Goal: Task Accomplishment & Management: Manage account settings

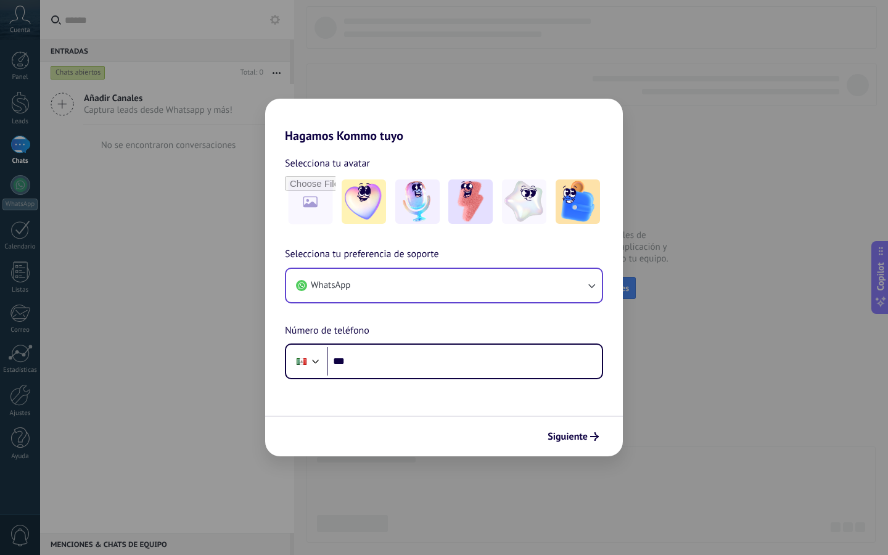
click at [445, 283] on button "WhatsApp" at bounding box center [444, 285] width 316 height 33
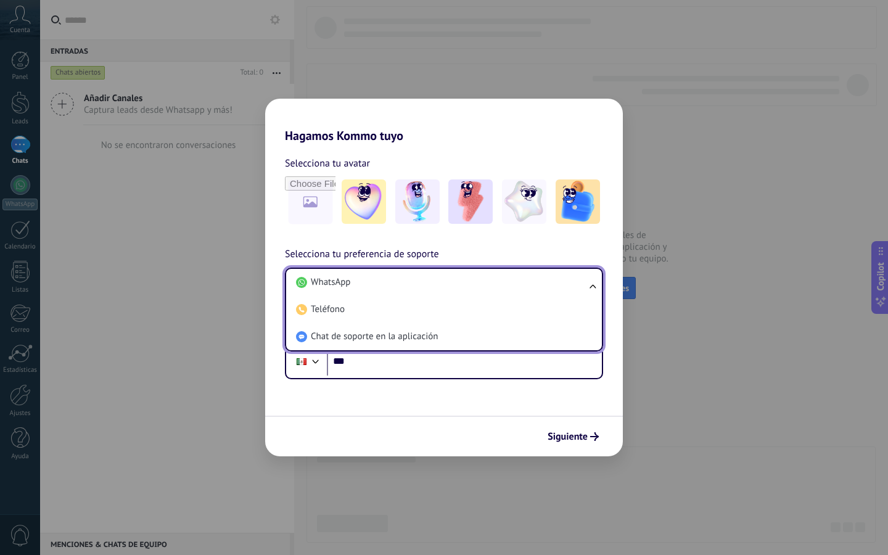
click at [449, 159] on div "Selecciona tu avatar" at bounding box center [444, 163] width 318 height 16
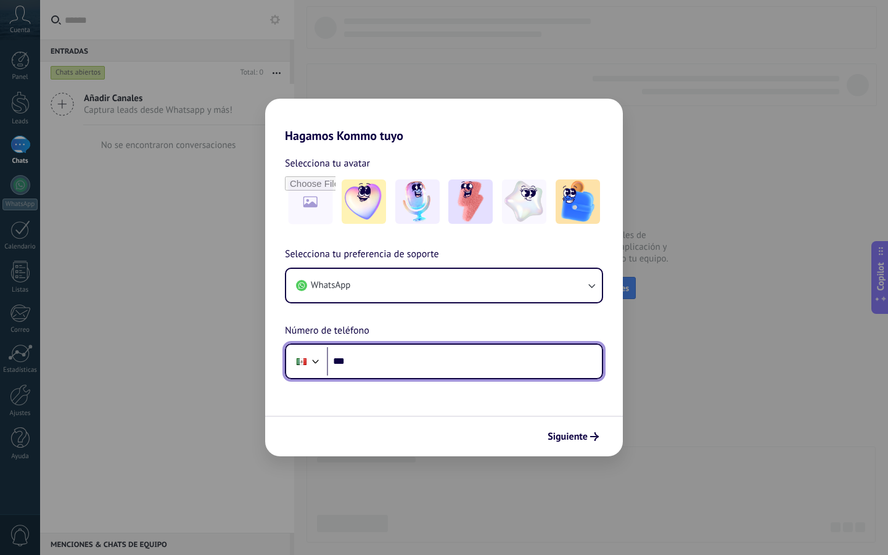
click at [407, 359] on input "***" at bounding box center [464, 361] width 275 height 28
type input "**********"
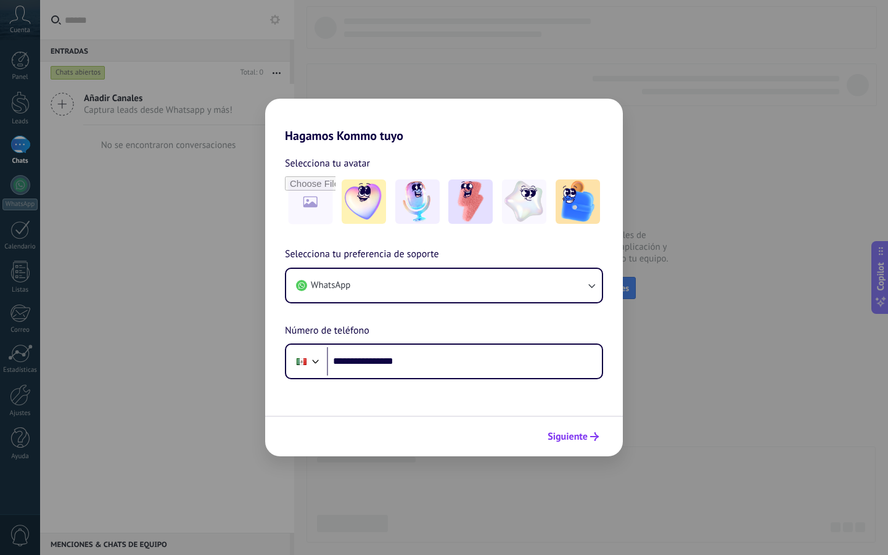
click at [590, 439] on span "Siguiente" at bounding box center [573, 436] width 51 height 9
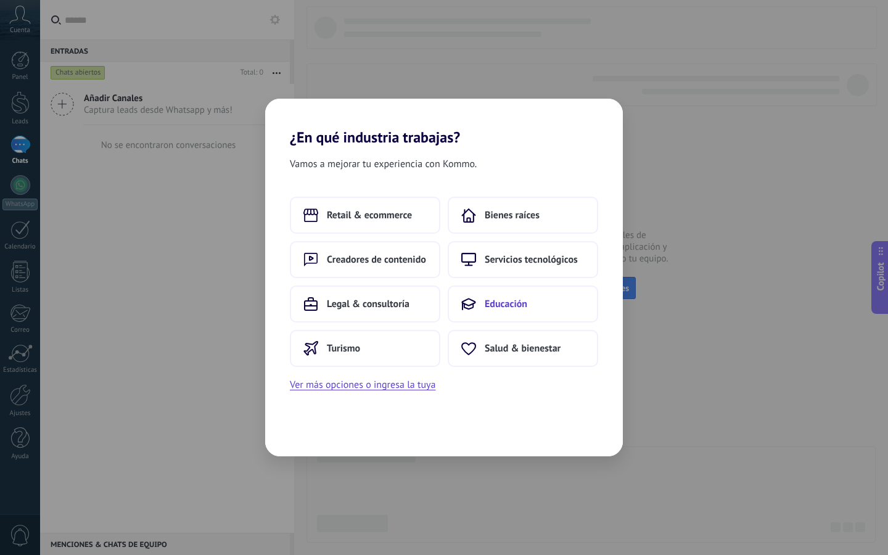
click at [484, 304] on button "Educación" at bounding box center [523, 304] width 151 height 37
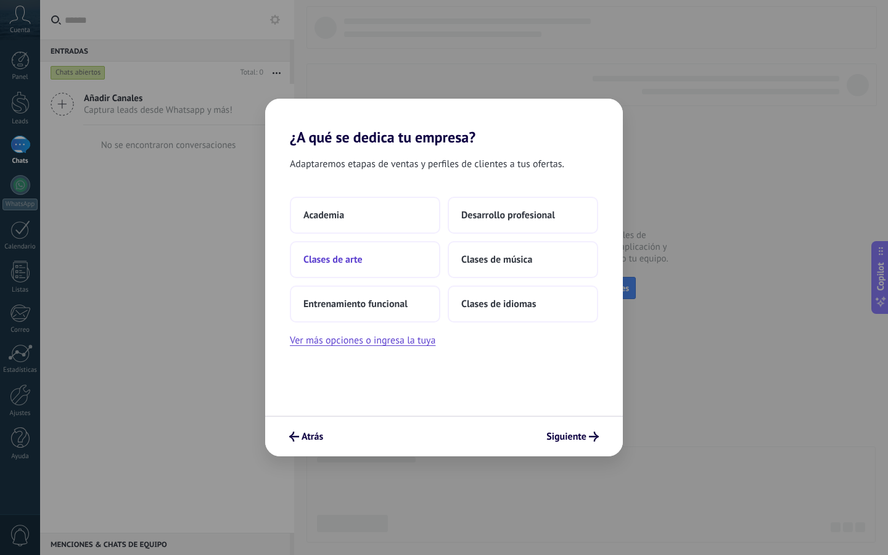
click at [379, 266] on button "Clases de arte" at bounding box center [365, 259] width 151 height 37
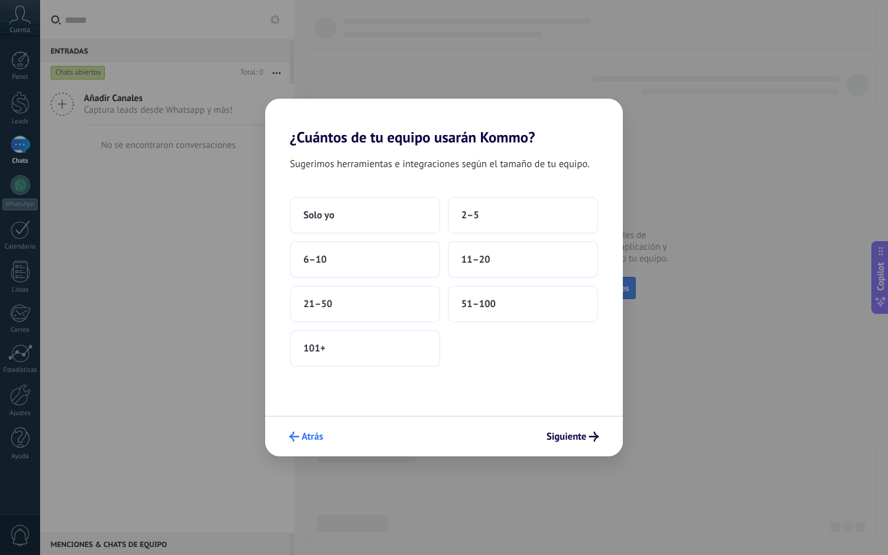
click at [315, 438] on span "Atrás" at bounding box center [313, 436] width 22 height 9
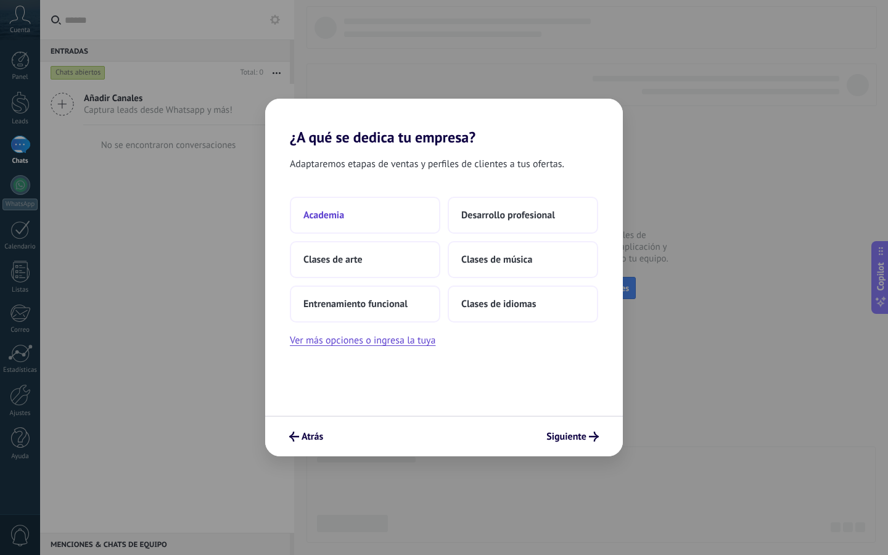
click at [409, 220] on button "Academia" at bounding box center [365, 215] width 151 height 37
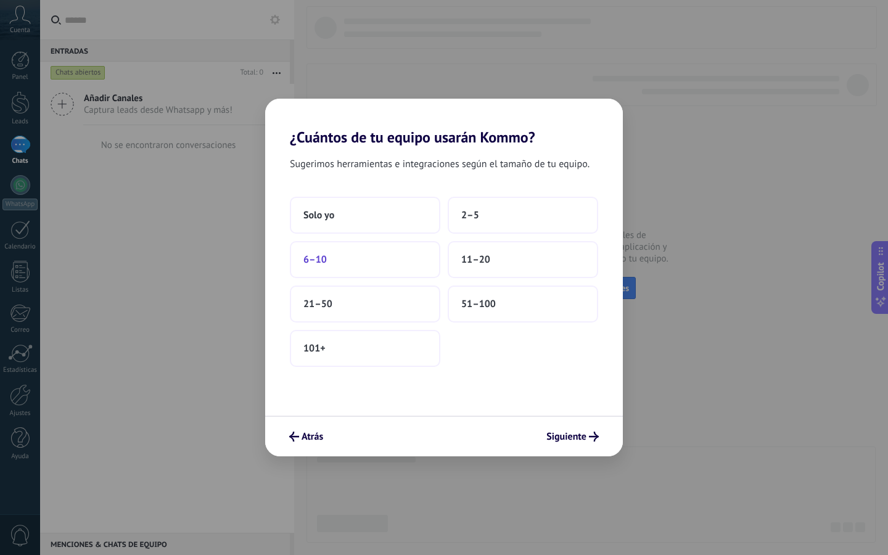
click at [407, 268] on button "6–10" at bounding box center [365, 259] width 151 height 37
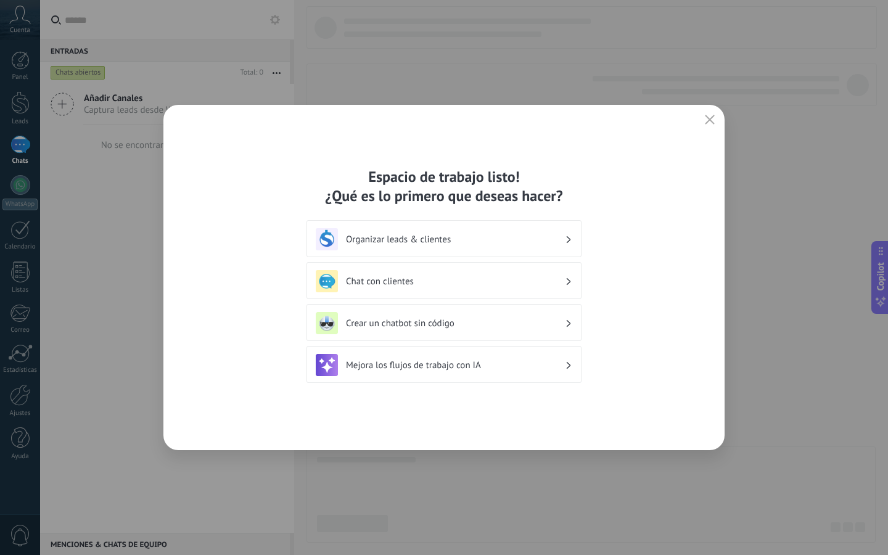
click at [509, 281] on h3 "Chat con clientes" at bounding box center [455, 282] width 219 height 12
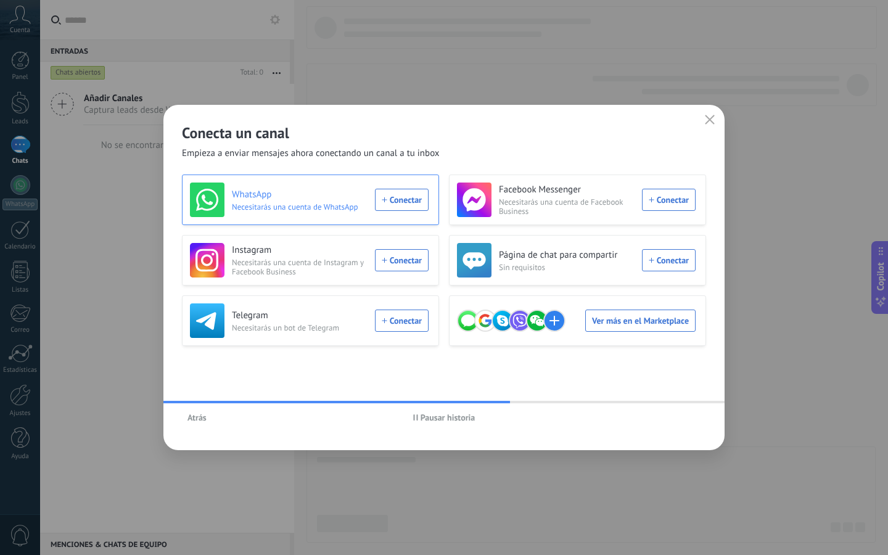
click at [407, 206] on div "WhatsApp Necesitarás una cuenta de WhatsApp Conectar" at bounding box center [309, 200] width 239 height 35
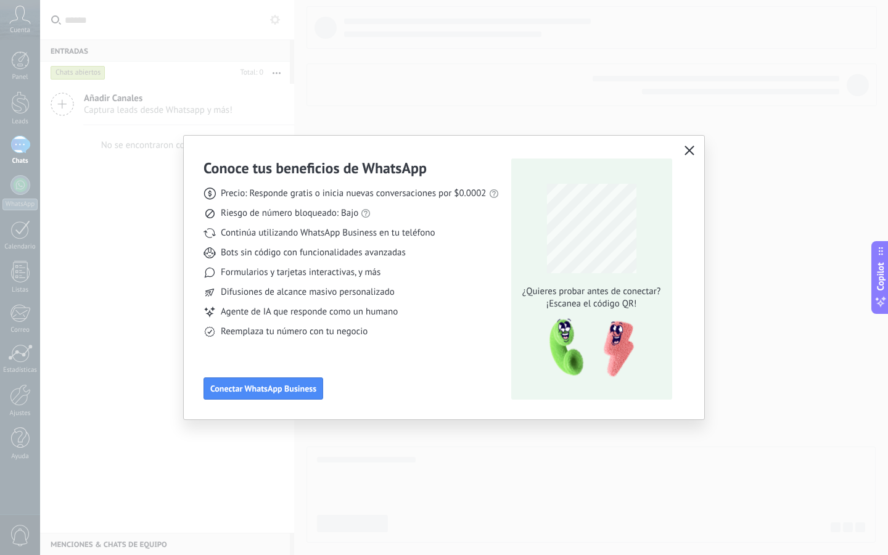
click at [688, 152] on icon "button" at bounding box center [690, 151] width 10 height 10
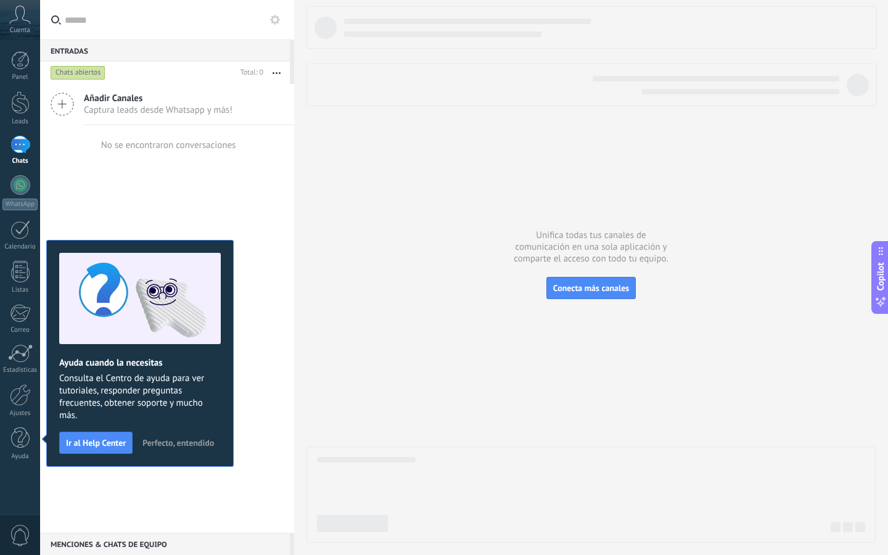
click at [201, 226] on div "Añadir Canales Captura leads desde Whatsapp y más! No se encontraron conversaci…" at bounding box center [167, 308] width 254 height 449
click at [192, 437] on button "Perfecto, entendido" at bounding box center [178, 443] width 83 height 19
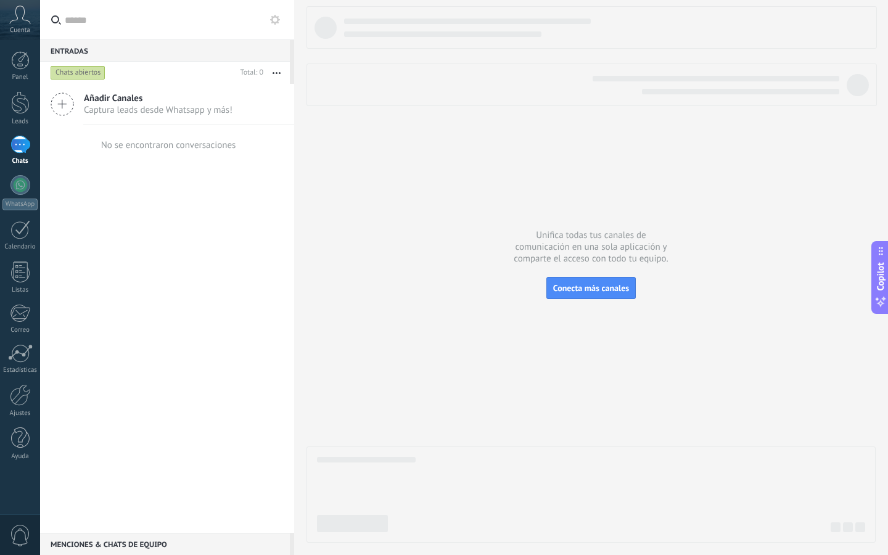
click at [59, 104] on icon at bounding box center [62, 104] width 23 height 23
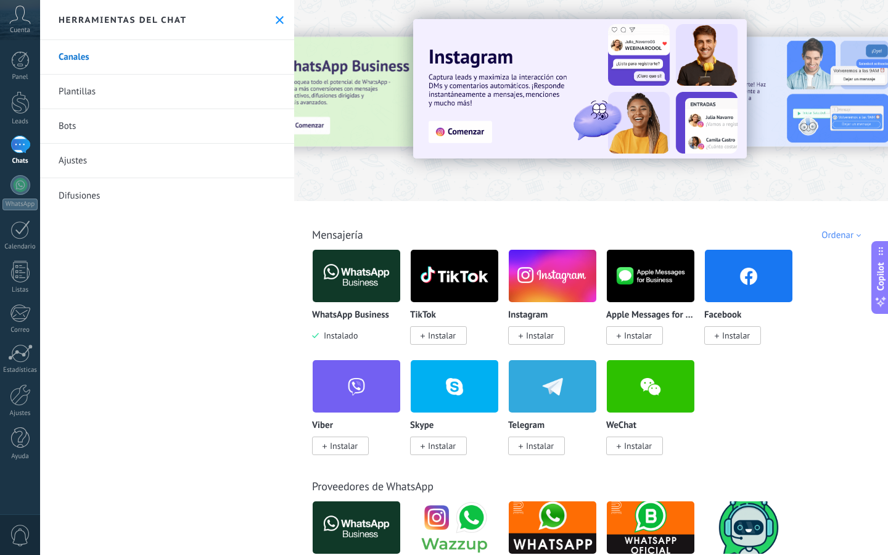
click at [277, 19] on icon at bounding box center [280, 20] width 8 height 8
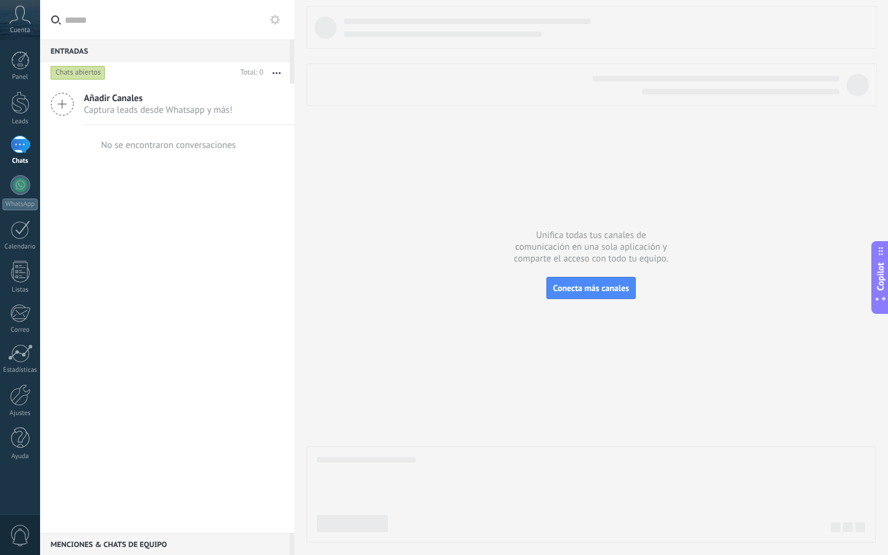
click at [119, 117] on div "Añadir Canales Captura leads desde Whatsapp y más!" at bounding box center [167, 104] width 254 height 41
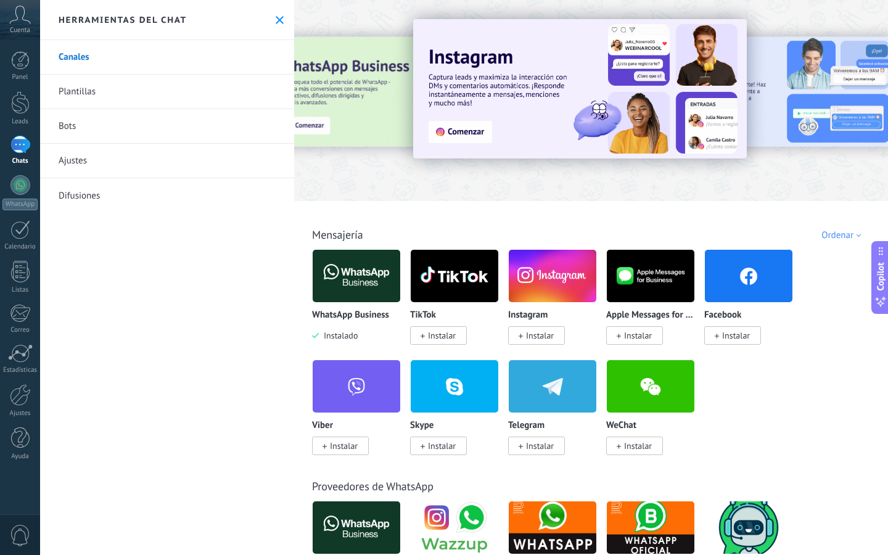
click at [537, 340] on span "Instalar" at bounding box center [540, 335] width 28 height 11
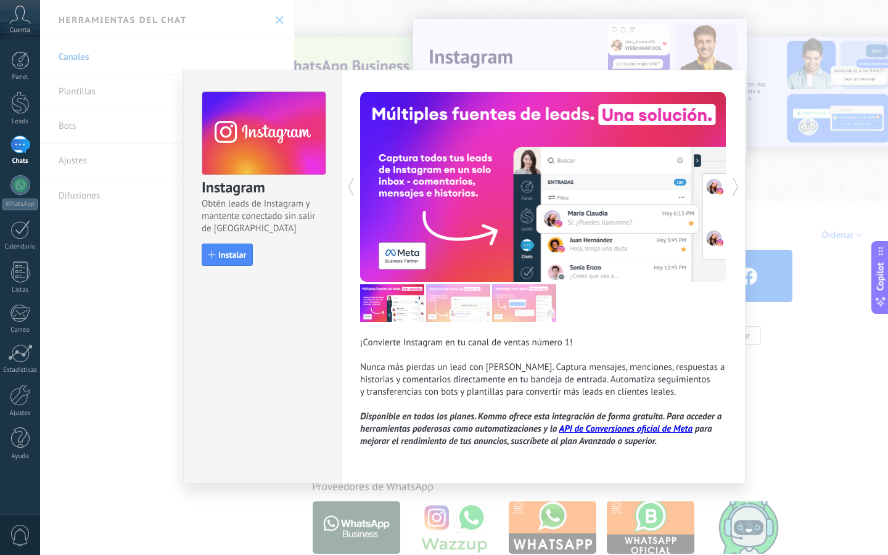
click at [742, 176] on div "¡Convierte Instagram en tu canal de ventas número 1! Nunca más pierdas un lead …" at bounding box center [543, 277] width 405 height 414
click at [738, 187] on use at bounding box center [737, 187] width 6 height 18
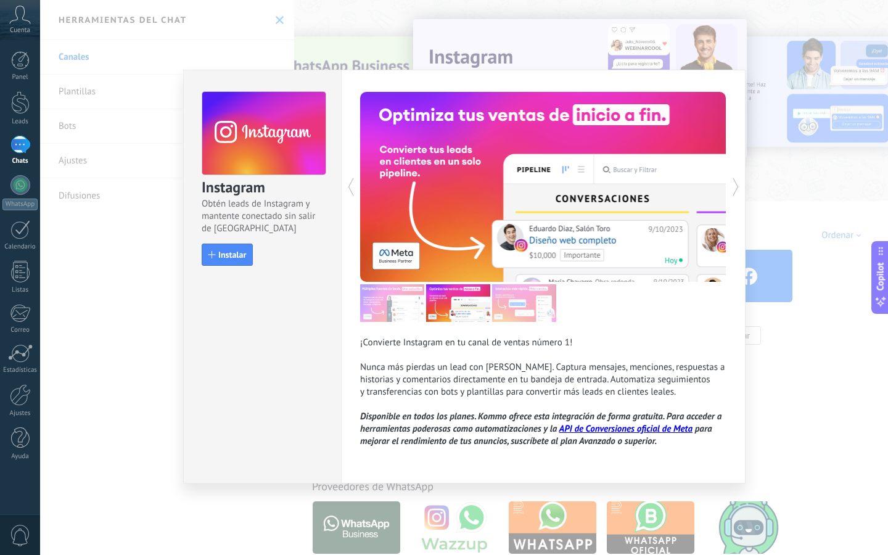
click at [782, 209] on div "Instagram Obtén leads de Instagram y mantente conectado sin salir de Kommo Inst…" at bounding box center [464, 277] width 848 height 555
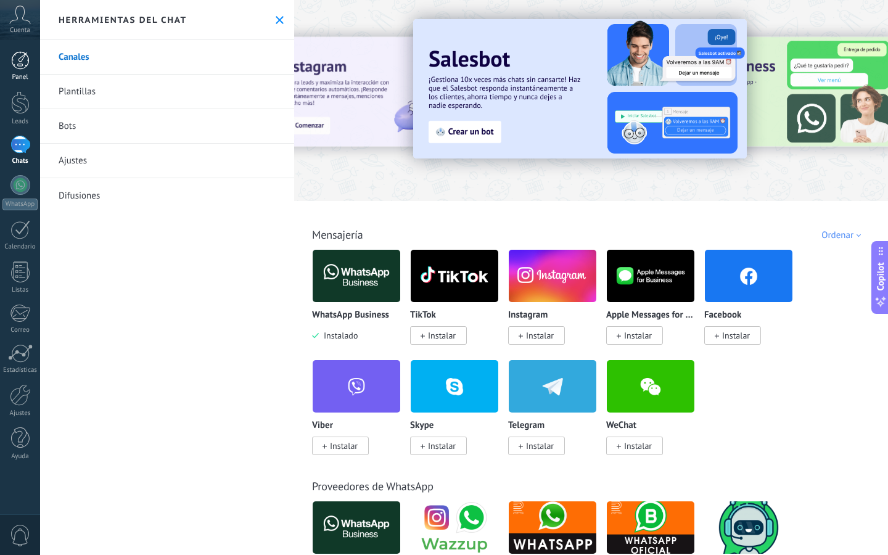
click at [25, 72] on link "Panel" at bounding box center [20, 66] width 40 height 30
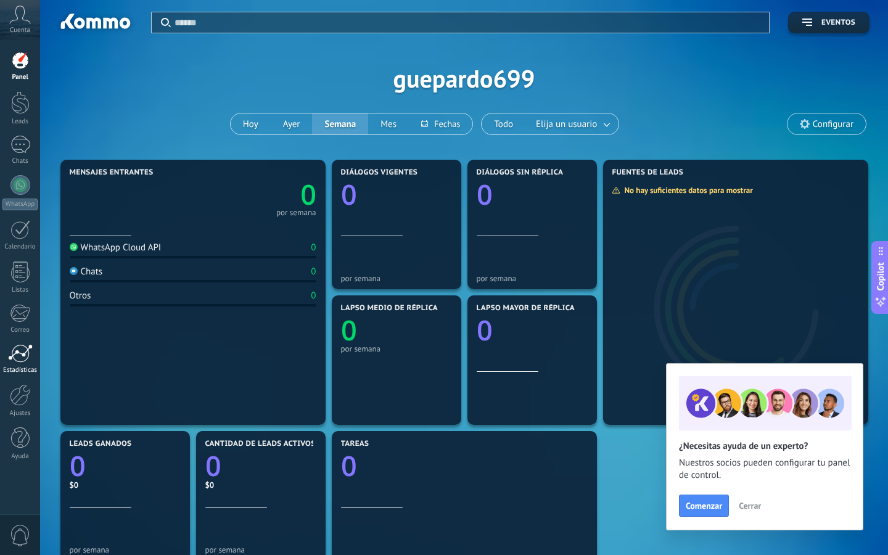
click at [15, 355] on div at bounding box center [20, 353] width 25 height 19
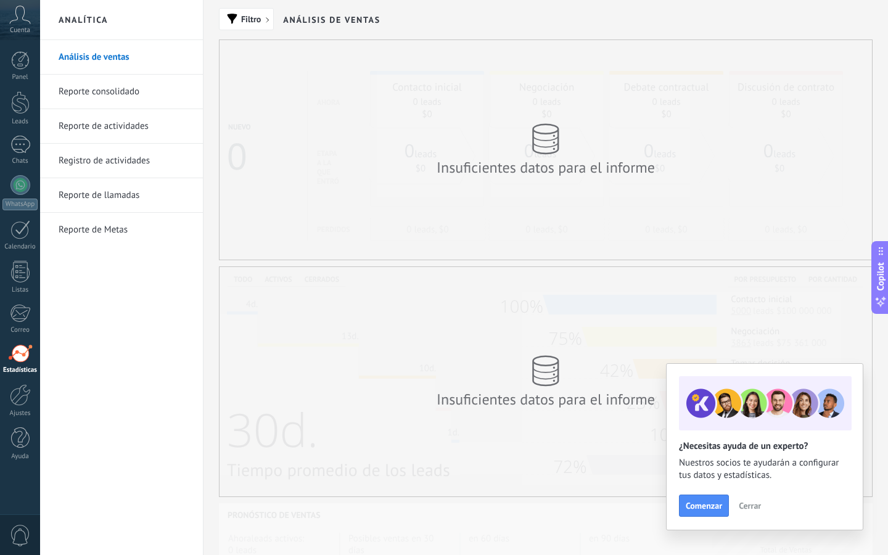
click at [20, 16] on icon at bounding box center [20, 15] width 22 height 19
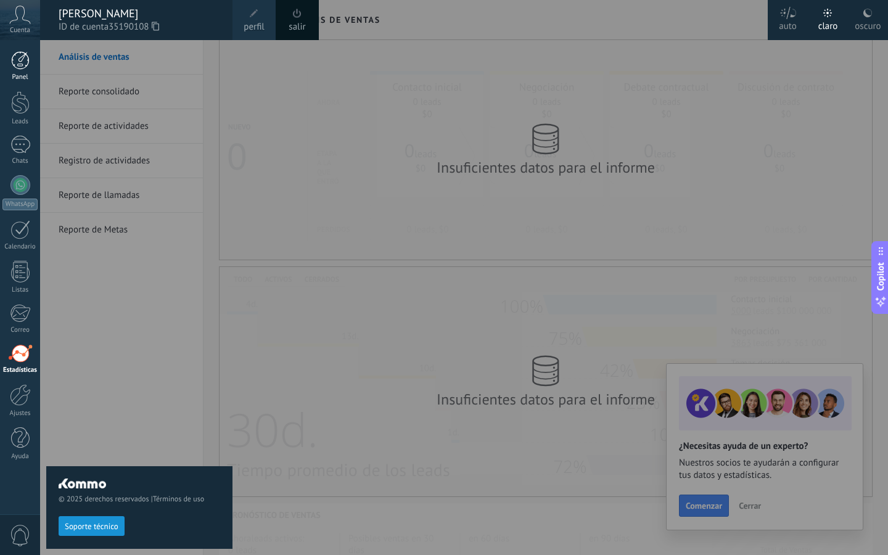
click at [20, 70] on link "Panel" at bounding box center [20, 66] width 40 height 30
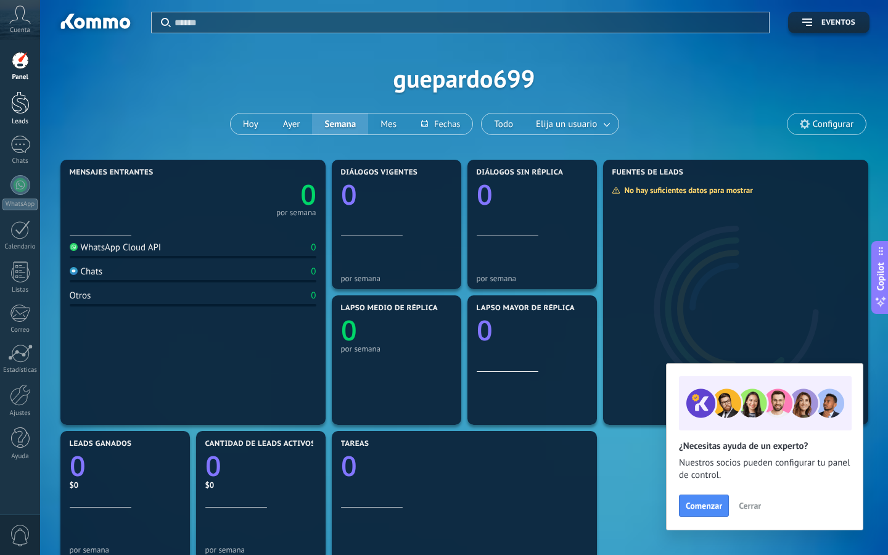
click at [23, 110] on div at bounding box center [20, 102] width 19 height 23
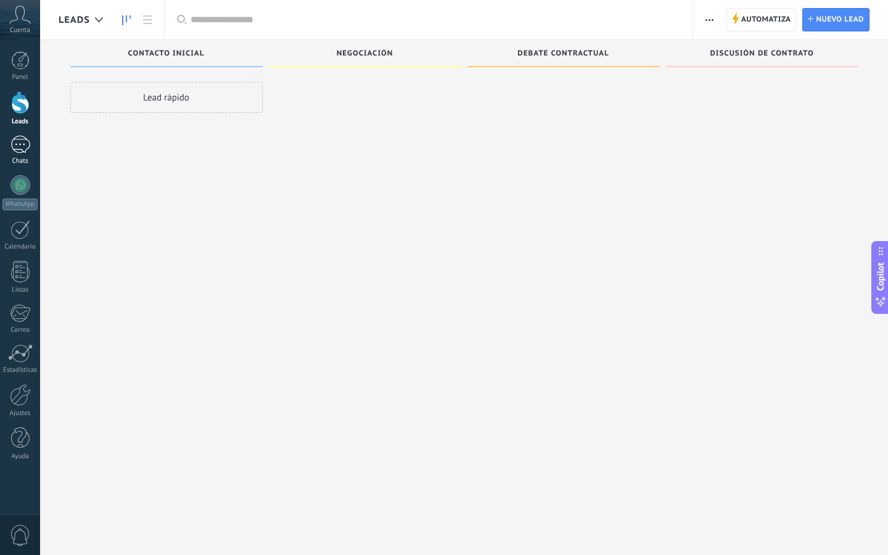
click at [24, 149] on div at bounding box center [20, 145] width 20 height 18
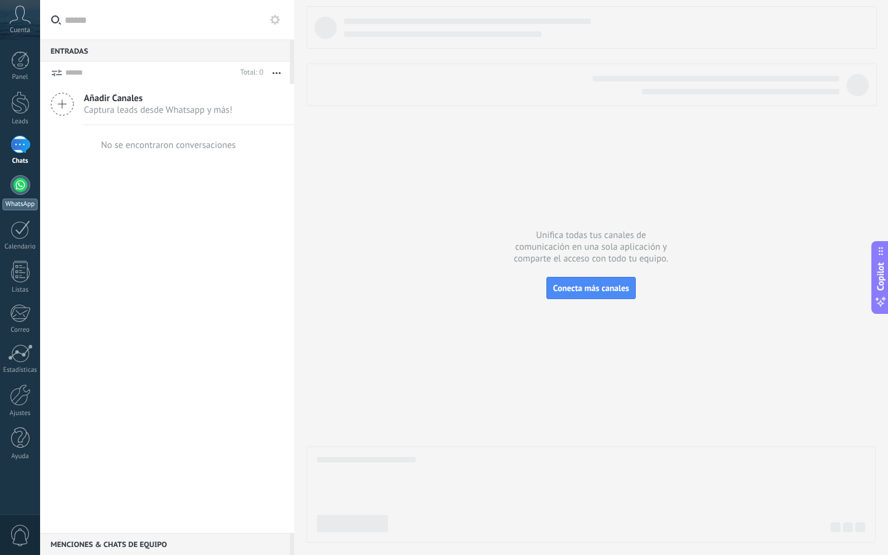
click at [20, 183] on div at bounding box center [20, 185] width 20 height 20
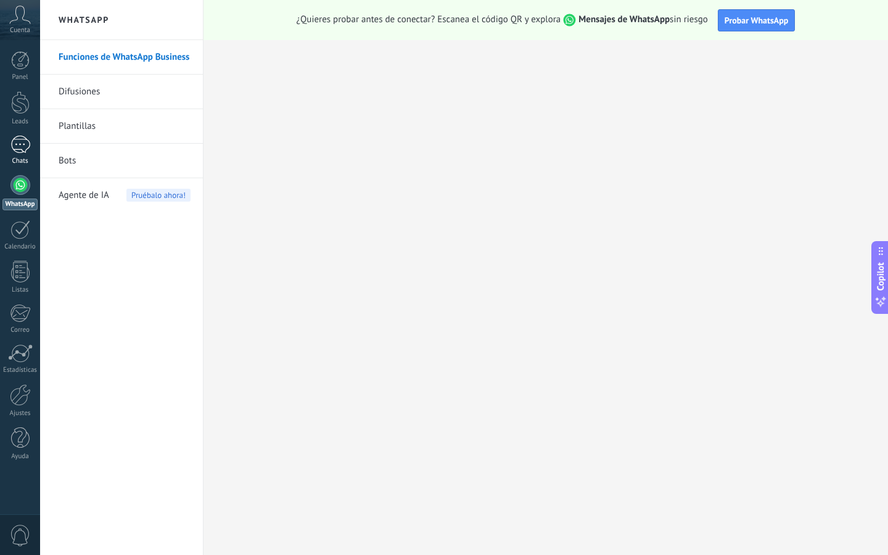
click at [17, 139] on div at bounding box center [20, 145] width 20 height 18
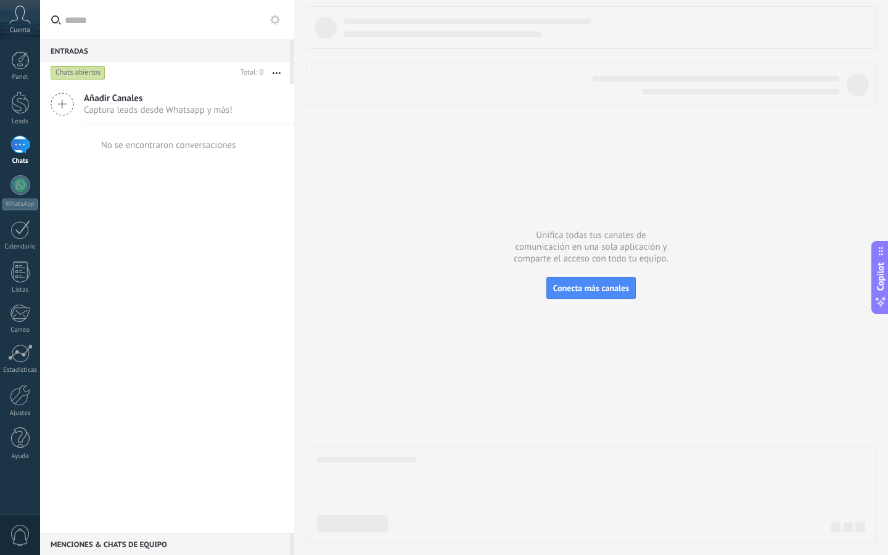
click at [79, 109] on div "Añadir Canales Captura leads desde Whatsapp y más!" at bounding box center [167, 104] width 254 height 41
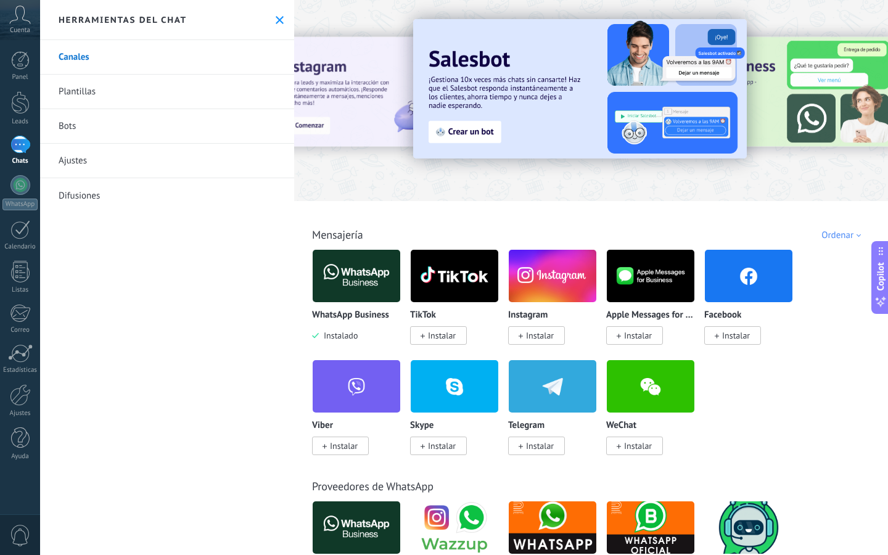
click at [712, 331] on span "Instalar" at bounding box center [733, 335] width 57 height 19
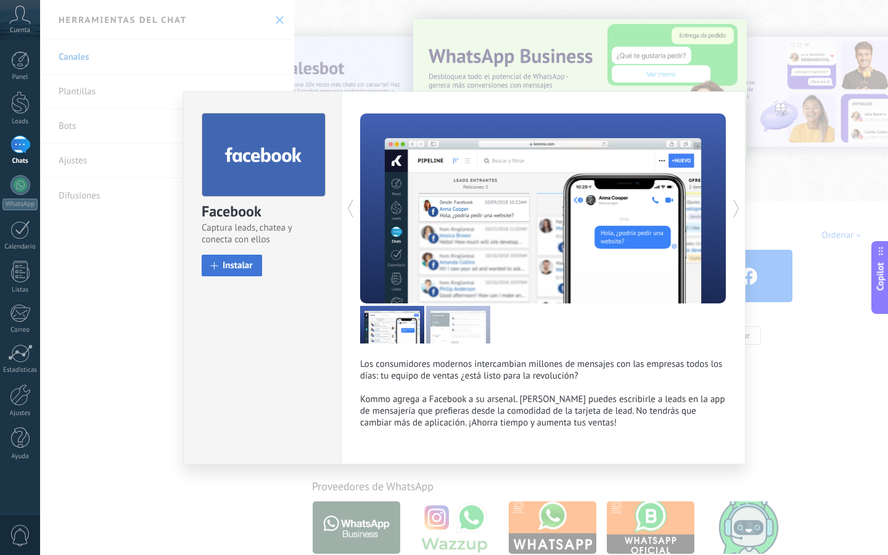
click at [236, 266] on span "Instalar" at bounding box center [238, 265] width 30 height 9
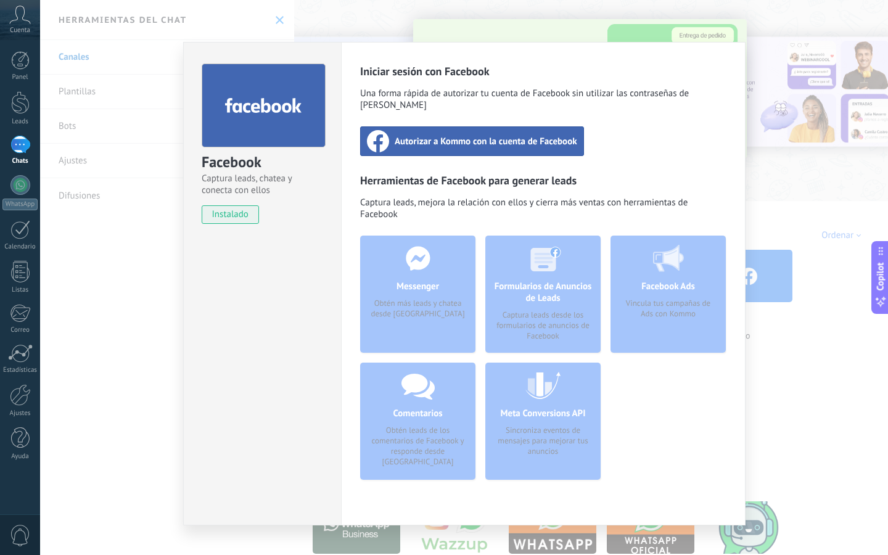
click at [827, 102] on div "Facebook Captura leads, chatea y conecta con ellos instalado Desinstalar Inicia…" at bounding box center [464, 277] width 848 height 555
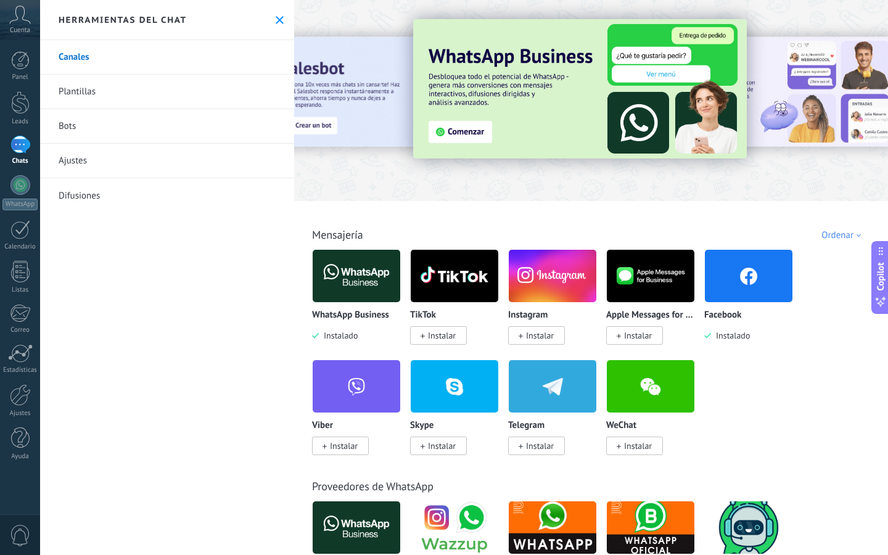
click at [535, 336] on span "Instalar" at bounding box center [540, 335] width 28 height 11
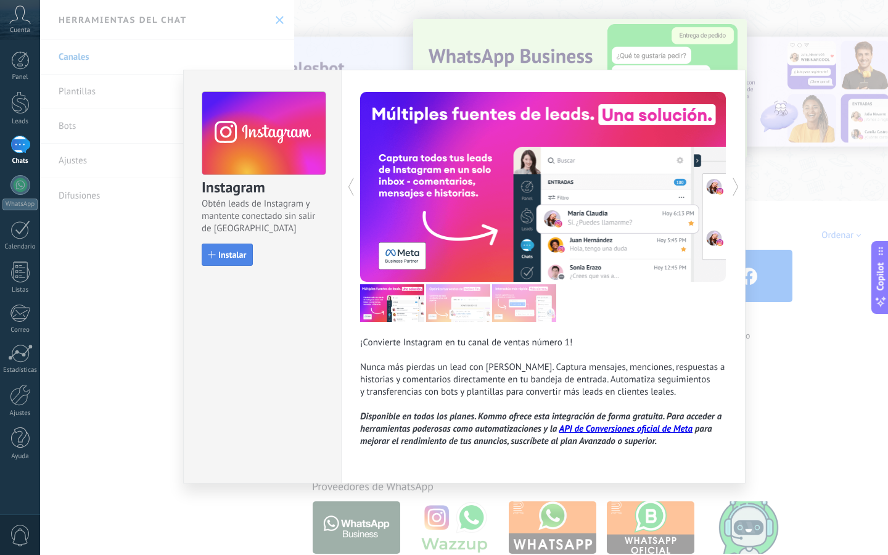
click at [243, 257] on span "Instalar" at bounding box center [232, 254] width 28 height 9
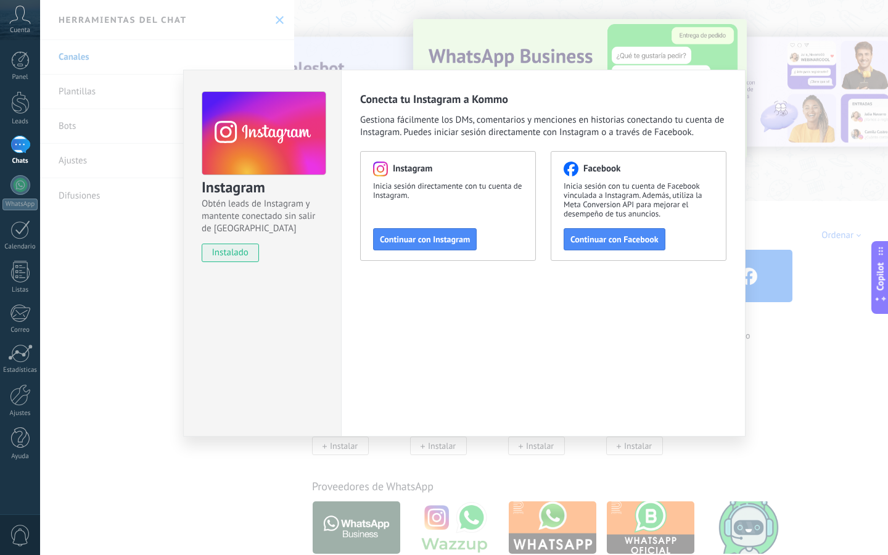
click at [800, 138] on div "Instagram Obtén leads de Instagram y mantente conectado sin salir de Kommo inst…" at bounding box center [464, 277] width 848 height 555
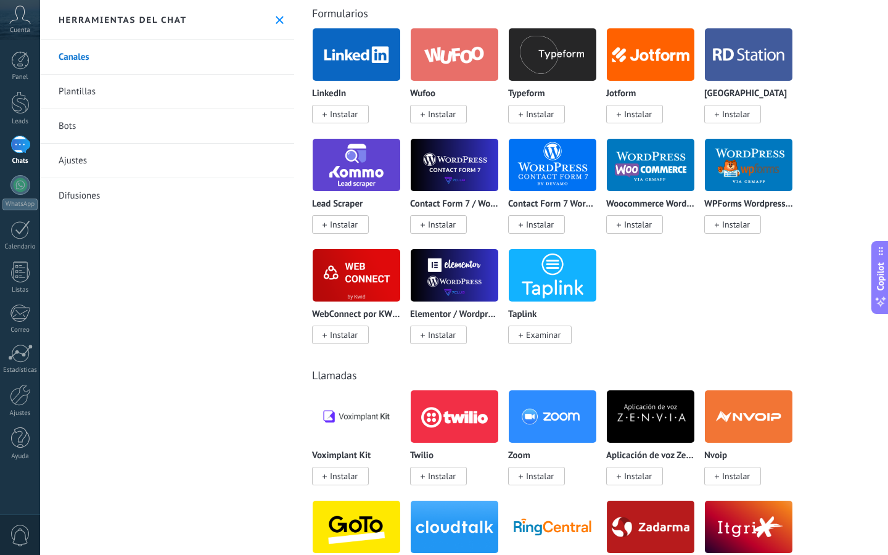
scroll to position [1229, 0]
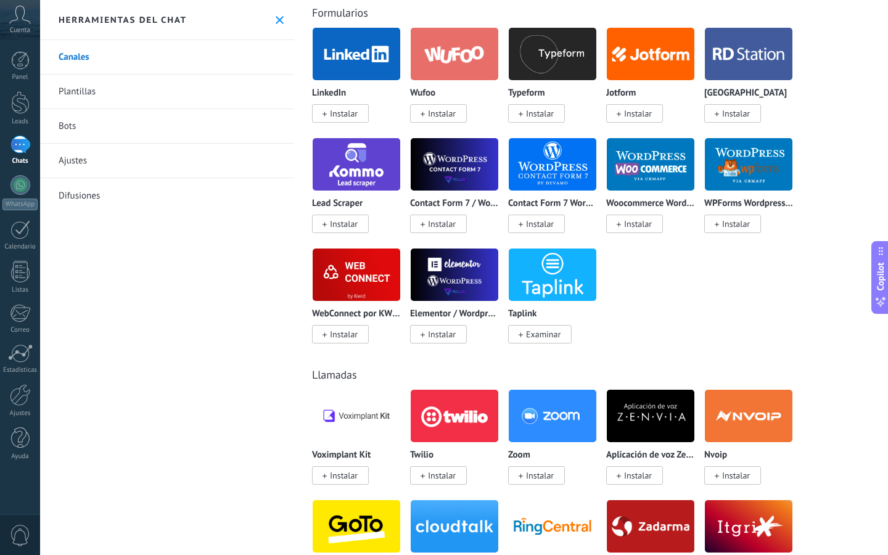
click at [276, 19] on icon at bounding box center [280, 20] width 8 height 8
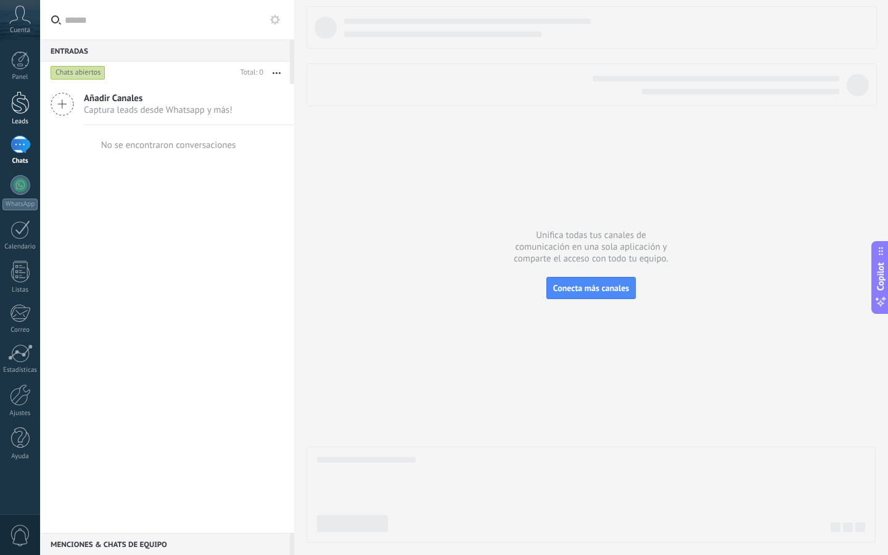
click at [24, 110] on div at bounding box center [20, 102] width 19 height 23
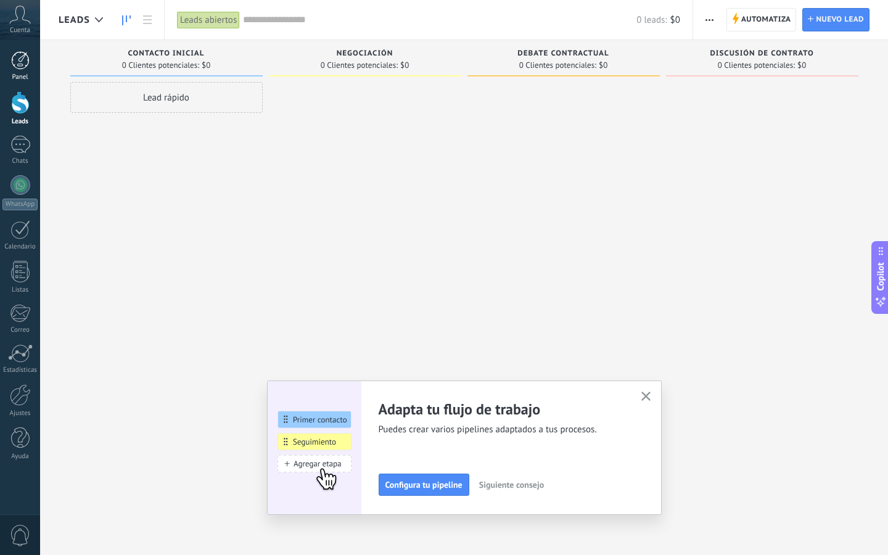
click at [23, 73] on link "Panel" at bounding box center [20, 66] width 40 height 30
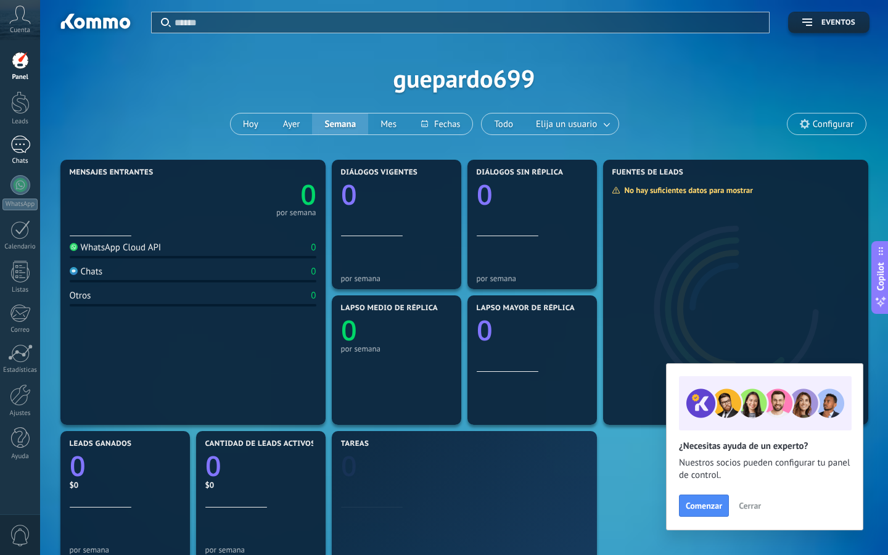
click at [28, 157] on div "Chats" at bounding box center [20, 161] width 36 height 8
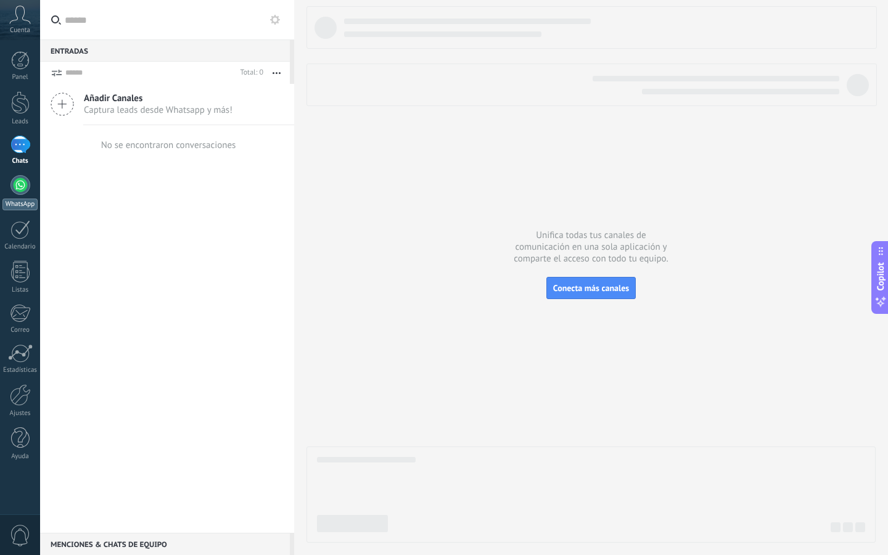
click at [28, 184] on div at bounding box center [20, 185] width 20 height 20
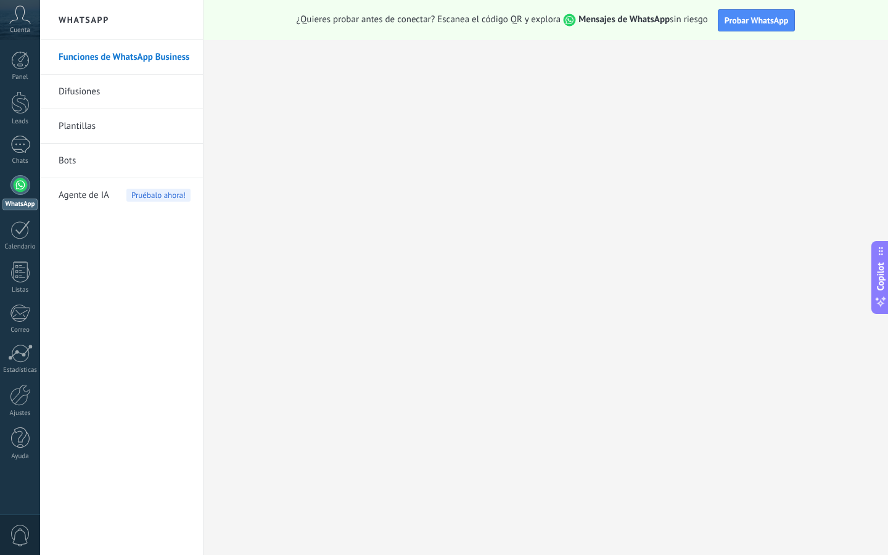
click at [86, 95] on link "Difusiones" at bounding box center [125, 92] width 132 height 35
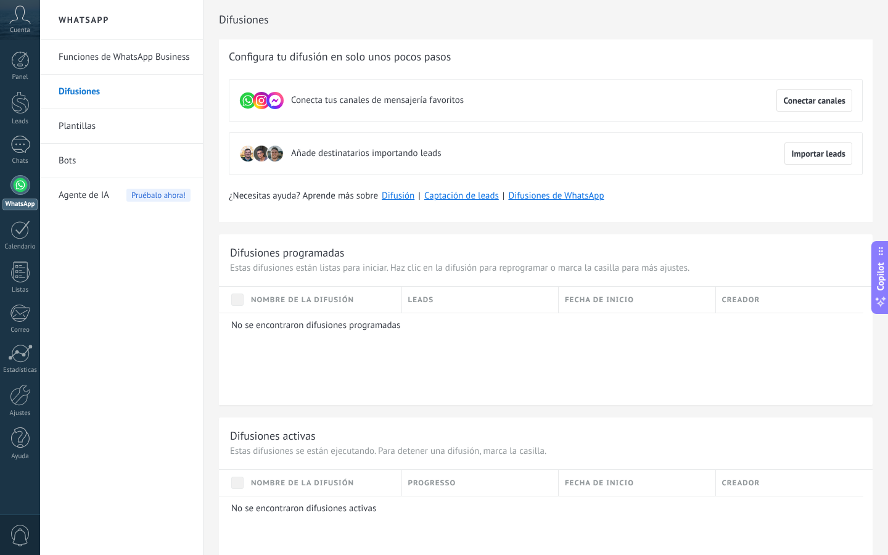
click at [91, 126] on link "Plantillas" at bounding box center [125, 126] width 132 height 35
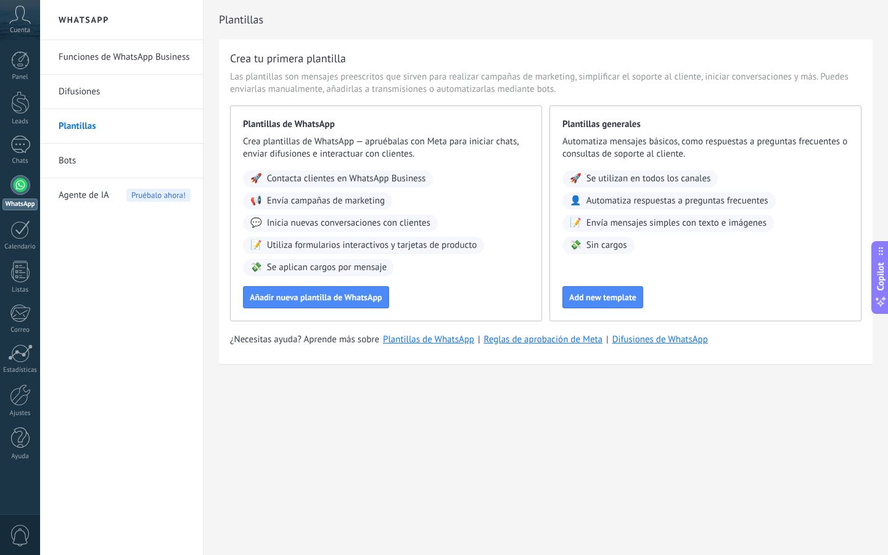
click at [91, 97] on link "Difusiones" at bounding box center [125, 92] width 132 height 35
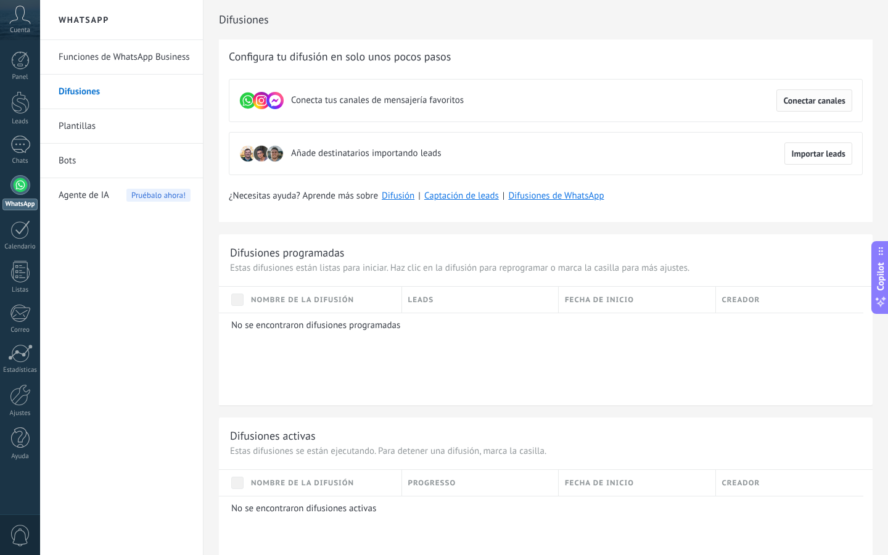
click at [805, 100] on span "Conectar canales" at bounding box center [815, 100] width 62 height 9
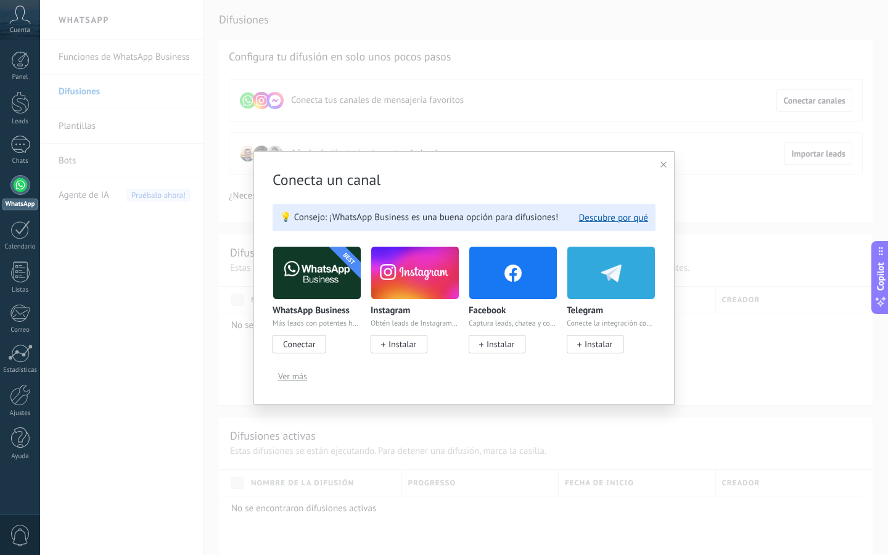
click at [400, 347] on span "Instalar" at bounding box center [403, 344] width 28 height 11
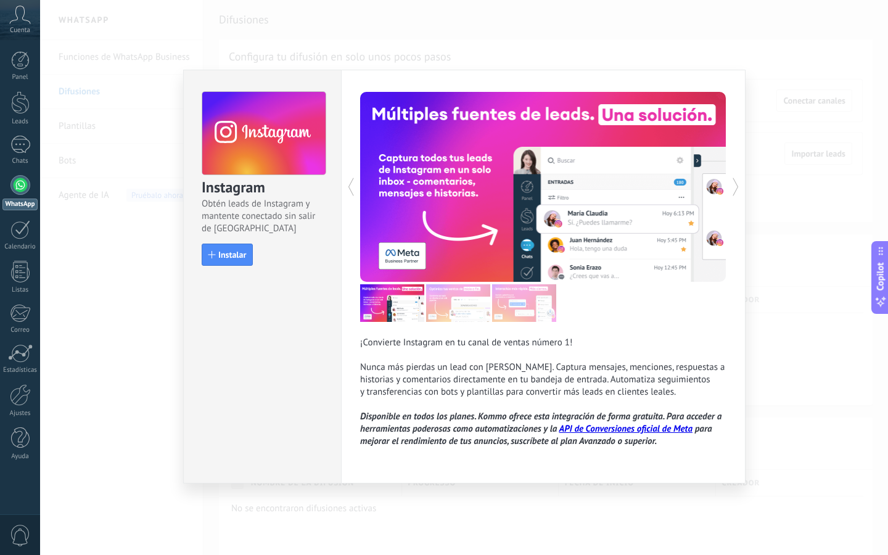
click at [787, 69] on div "Instagram Obtén leads de Instagram y mantente conectado sin salir de Kommo Inst…" at bounding box center [464, 277] width 848 height 555
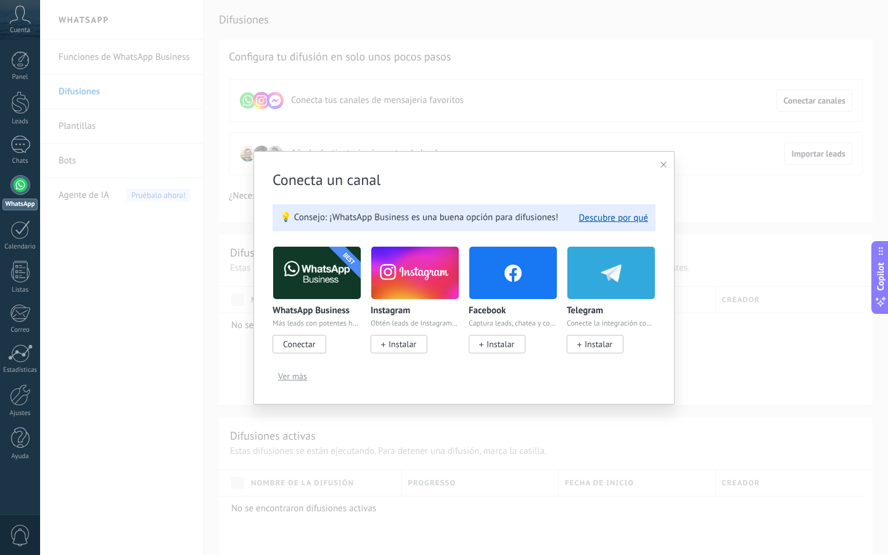
click at [719, 343] on div "Conecta un canal 💡 Consejo: ¡WhatsApp Business es una buena opción para difusio…" at bounding box center [464, 277] width 848 height 555
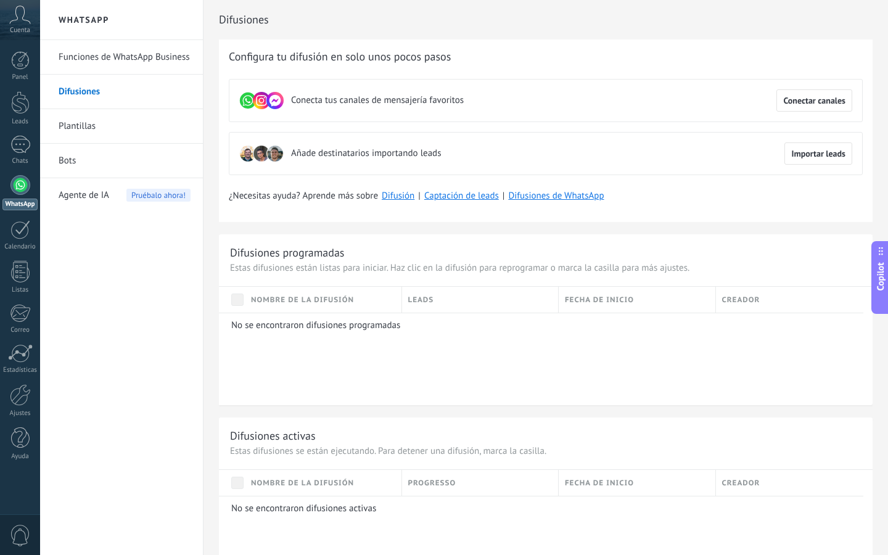
click at [89, 129] on link "Plantillas" at bounding box center [125, 126] width 132 height 35
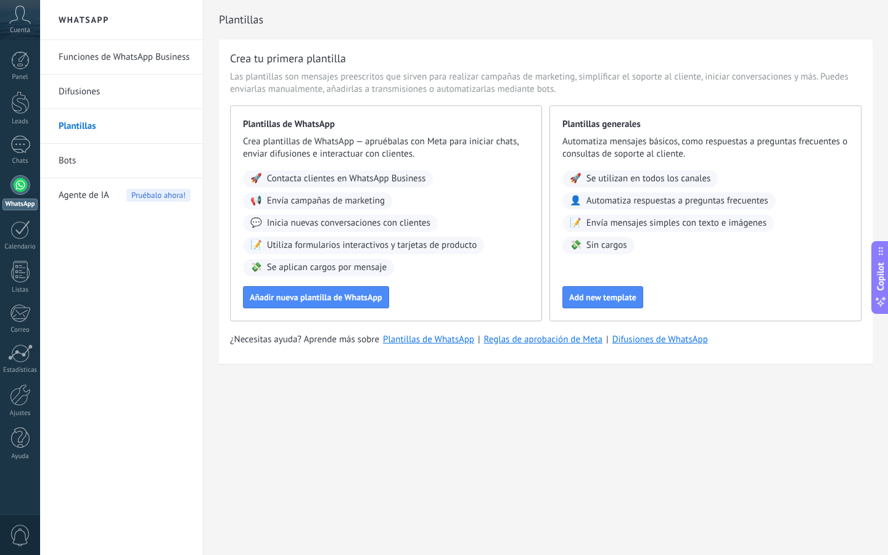
click at [80, 163] on link "Bots" at bounding box center [125, 161] width 132 height 35
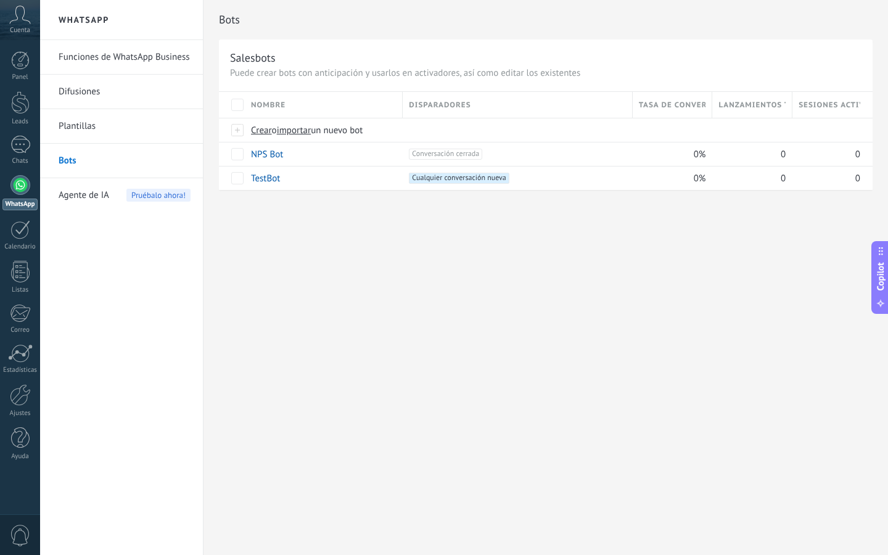
click at [78, 125] on link "Plantillas" at bounding box center [125, 126] width 132 height 35
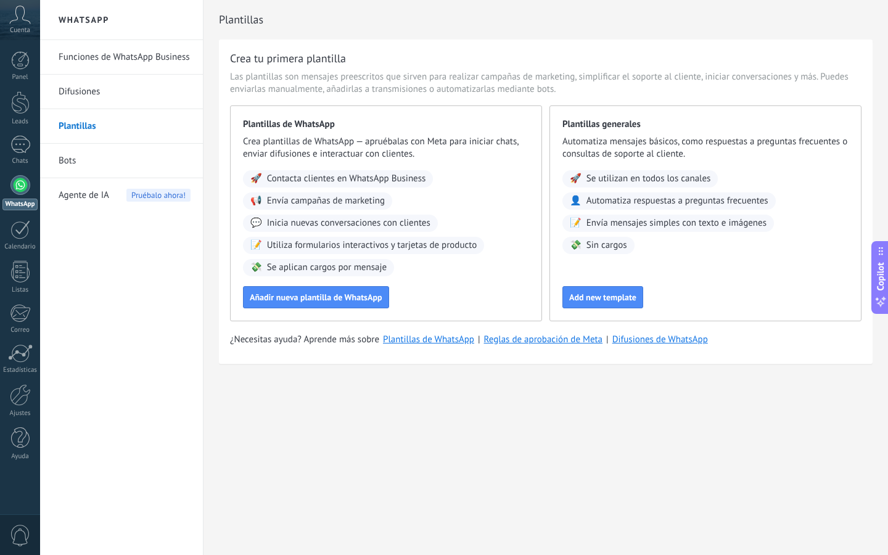
click at [86, 193] on span "Agente de IA" at bounding box center [84, 195] width 51 height 35
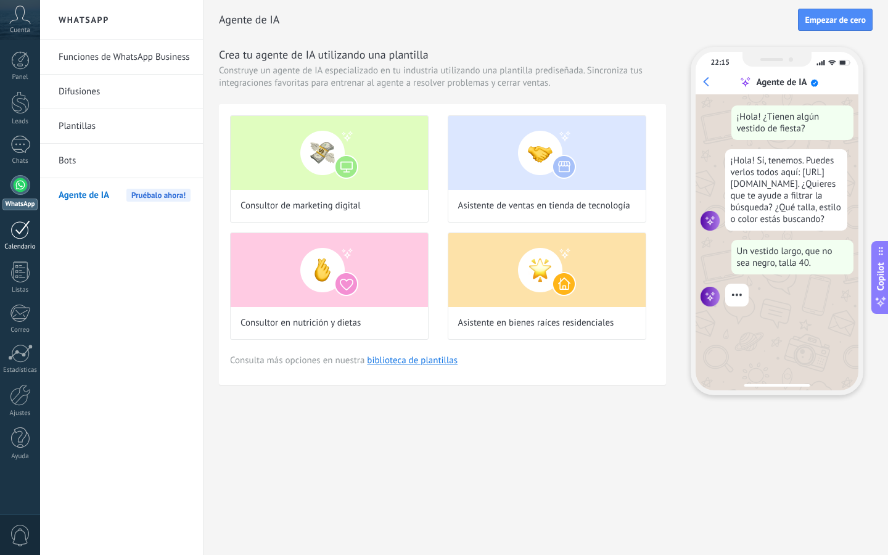
click at [21, 233] on div at bounding box center [20, 229] width 20 height 19
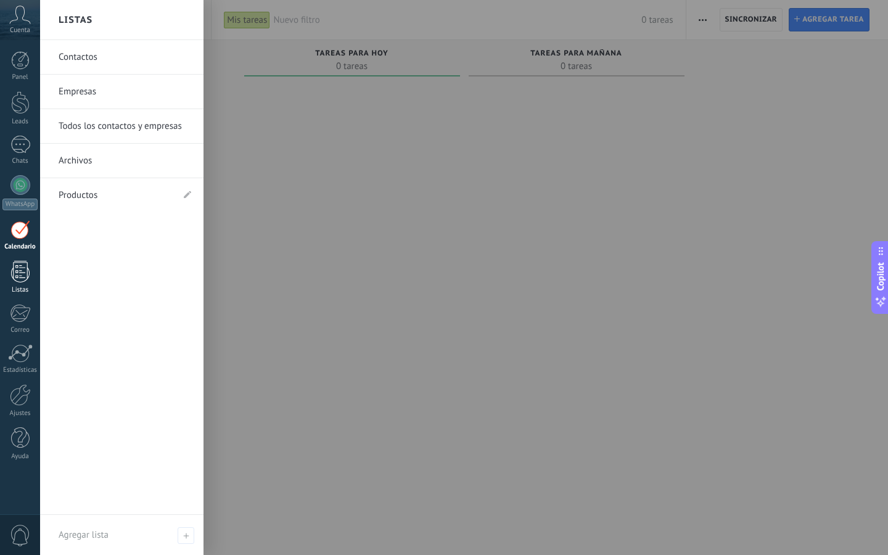
click at [31, 273] on link "Listas" at bounding box center [20, 277] width 40 height 33
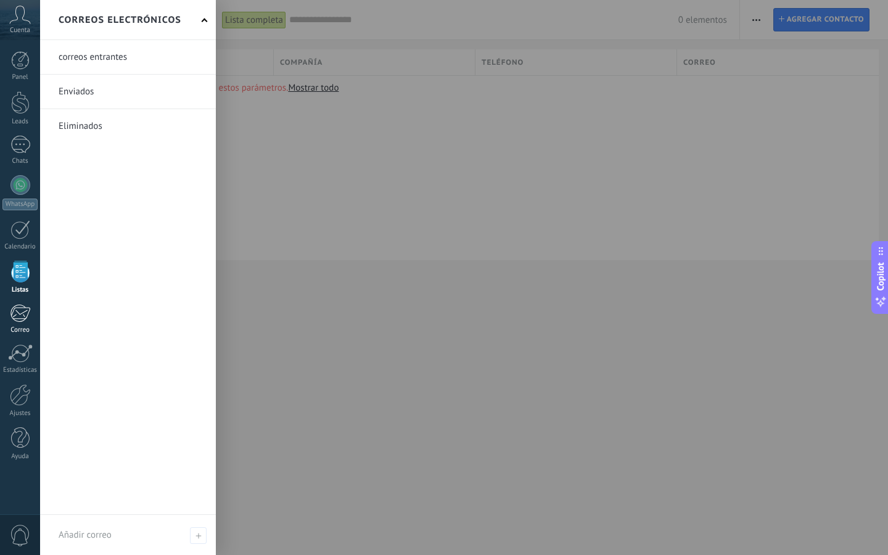
click at [24, 313] on div at bounding box center [20, 313] width 20 height 19
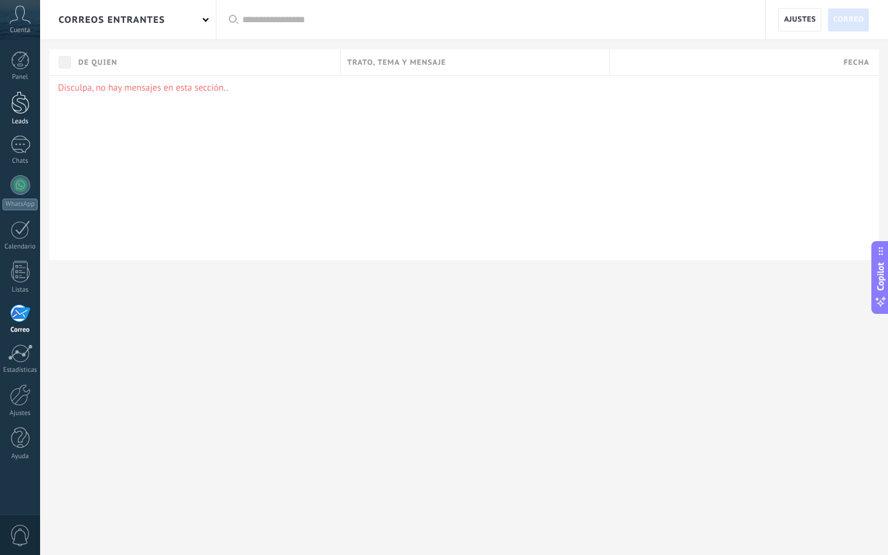
click at [23, 105] on div at bounding box center [20, 102] width 19 height 23
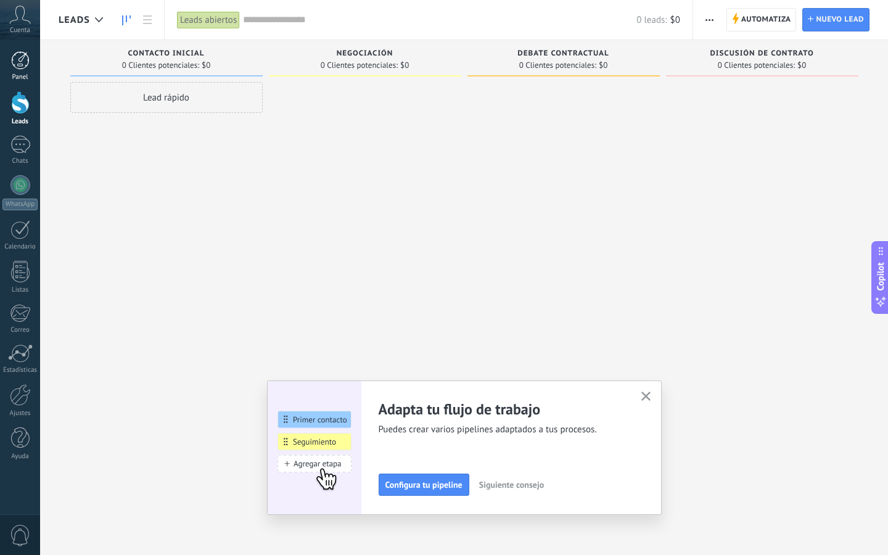
click at [23, 64] on div at bounding box center [20, 60] width 19 height 19
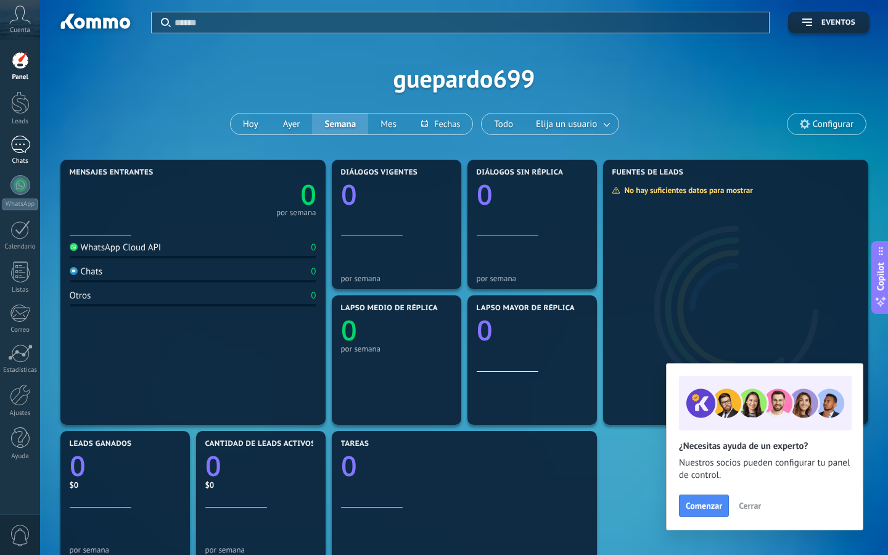
click at [15, 160] on div "Chats" at bounding box center [20, 161] width 36 height 8
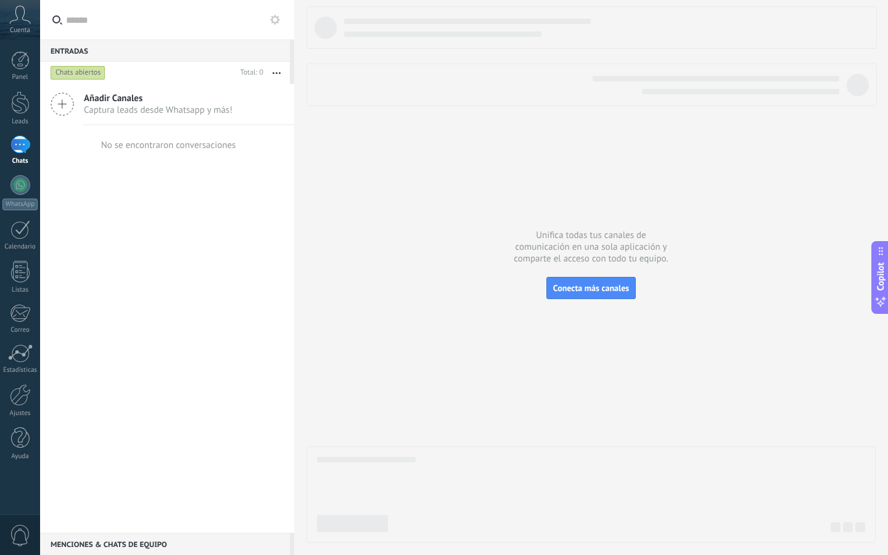
click at [109, 100] on span "Añadir Canales" at bounding box center [158, 99] width 149 height 12
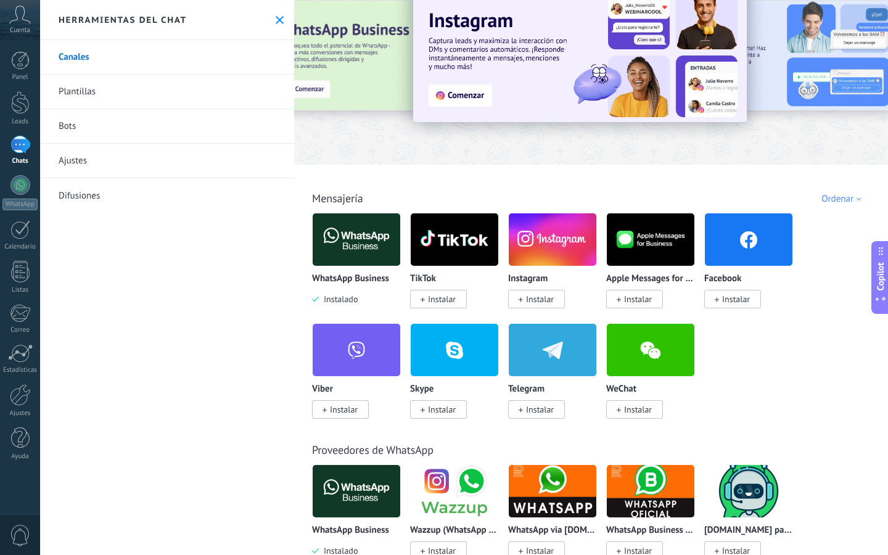
scroll to position [35, 0]
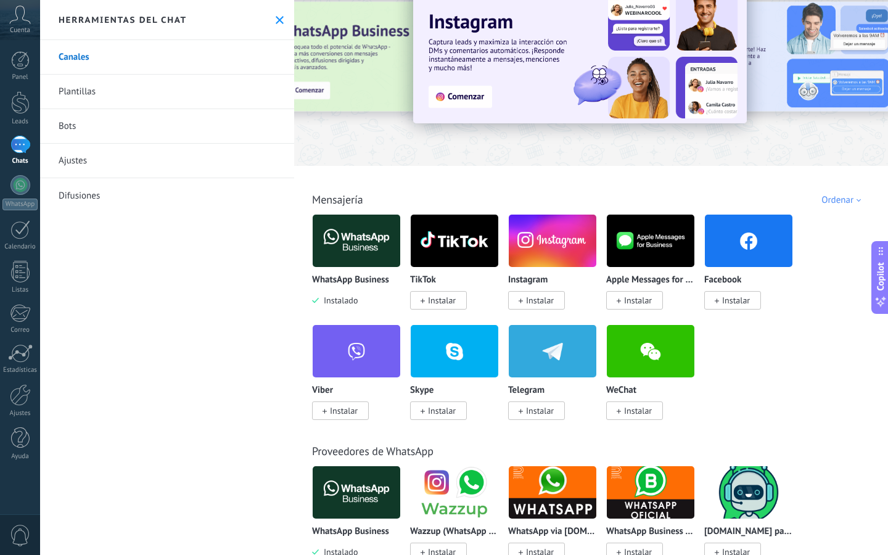
click at [90, 104] on link "Plantillas" at bounding box center [167, 92] width 254 height 35
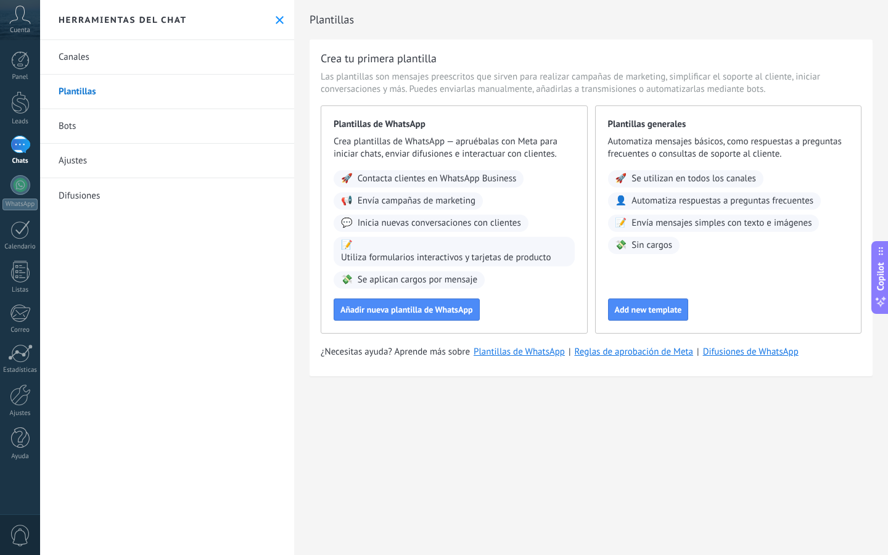
click at [70, 124] on link "Bots" at bounding box center [167, 126] width 254 height 35
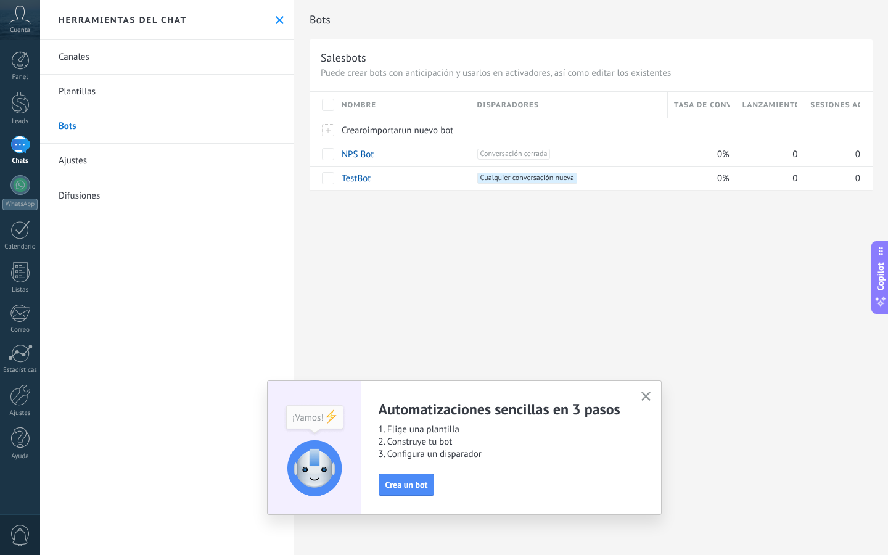
click at [85, 163] on link "Ajustes" at bounding box center [167, 161] width 254 height 35
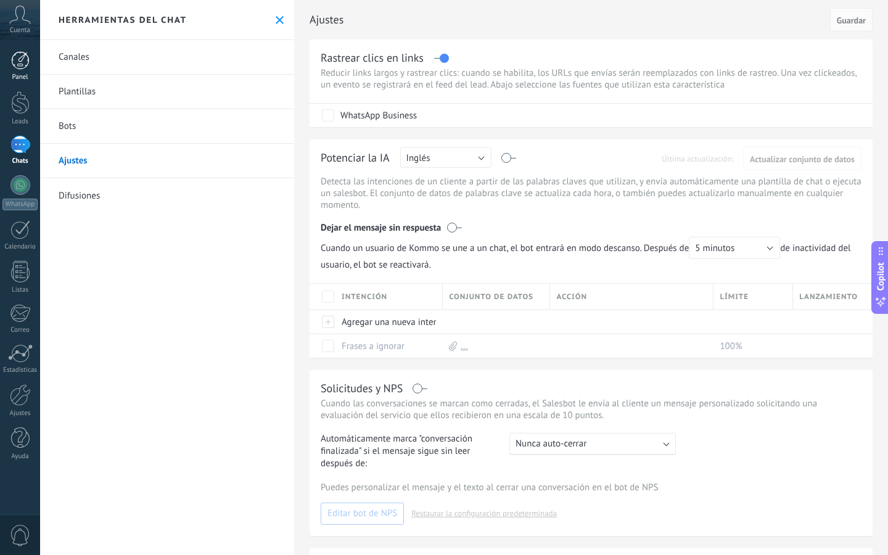
click at [23, 59] on div at bounding box center [20, 60] width 19 height 19
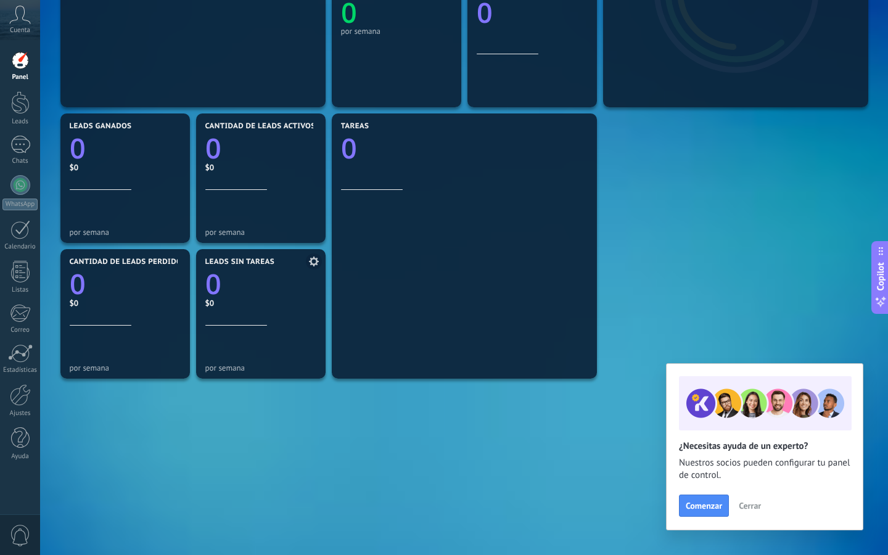
scroll to position [318, 0]
click at [27, 358] on div at bounding box center [20, 353] width 25 height 19
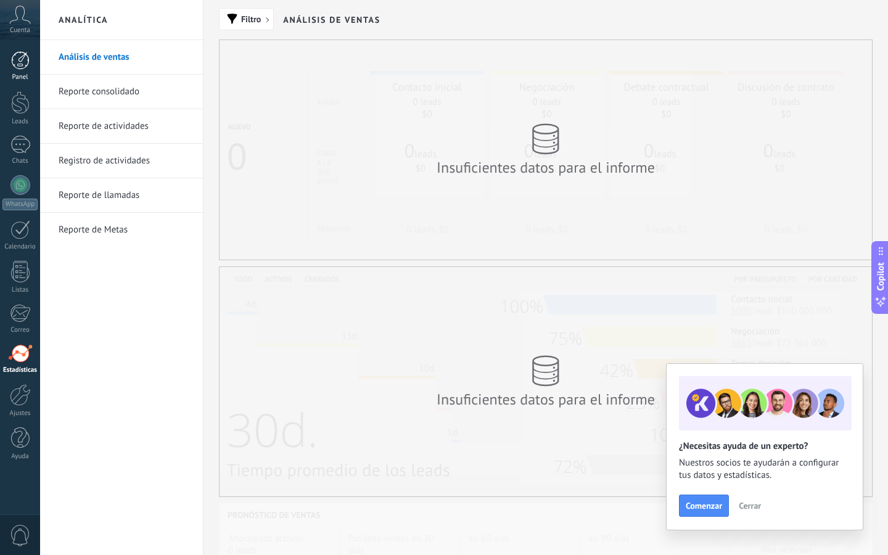
click at [19, 73] on div "Panel" at bounding box center [20, 77] width 36 height 8
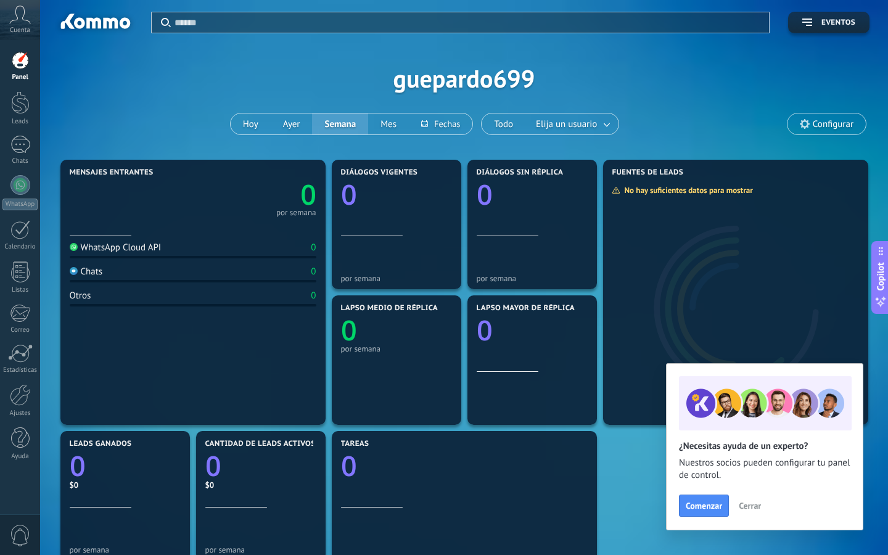
click at [109, 19] on div at bounding box center [95, 23] width 80 height 21
click at [34, 70] on link "Panel" at bounding box center [20, 66] width 40 height 30
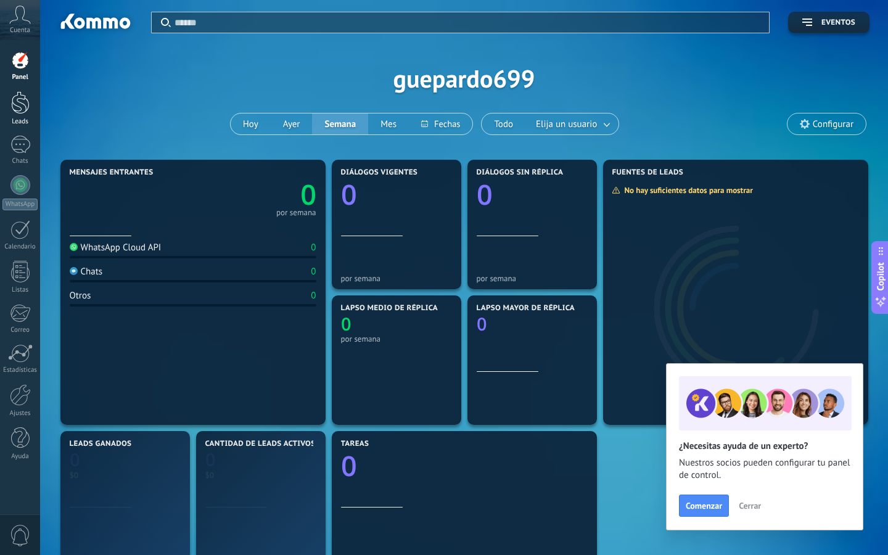
click at [26, 117] on link "Leads" at bounding box center [20, 108] width 40 height 35
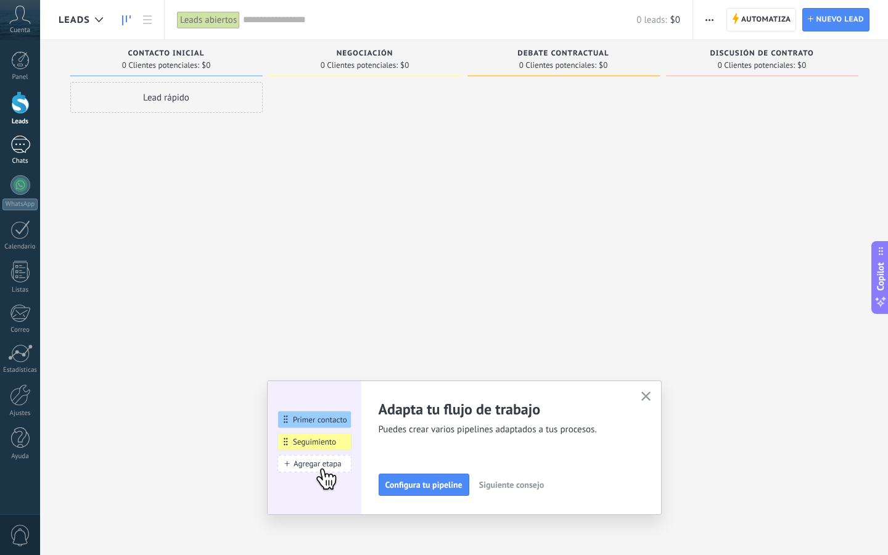
click at [23, 149] on div at bounding box center [20, 145] width 20 height 18
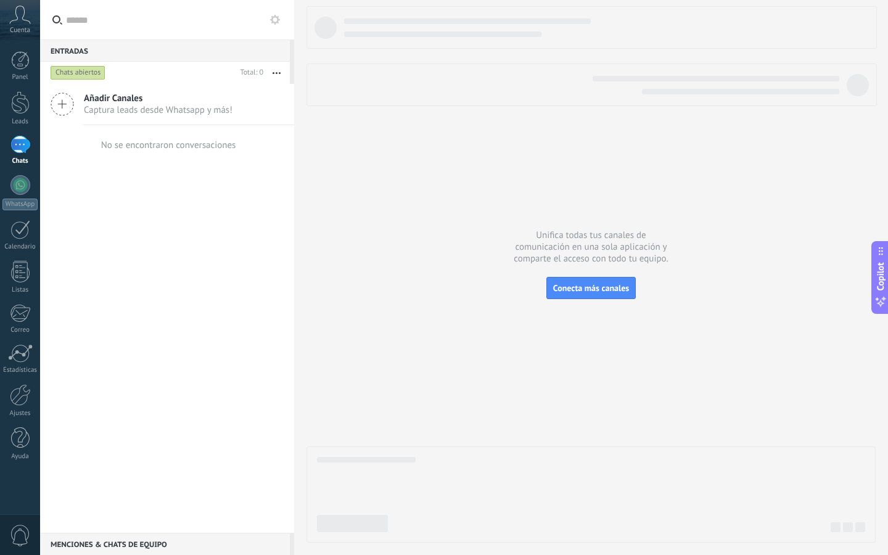
click at [159, 147] on div "No se encontraron conversaciones" at bounding box center [168, 145] width 135 height 12
click at [22, 199] on div "WhatsApp" at bounding box center [19, 205] width 35 height 12
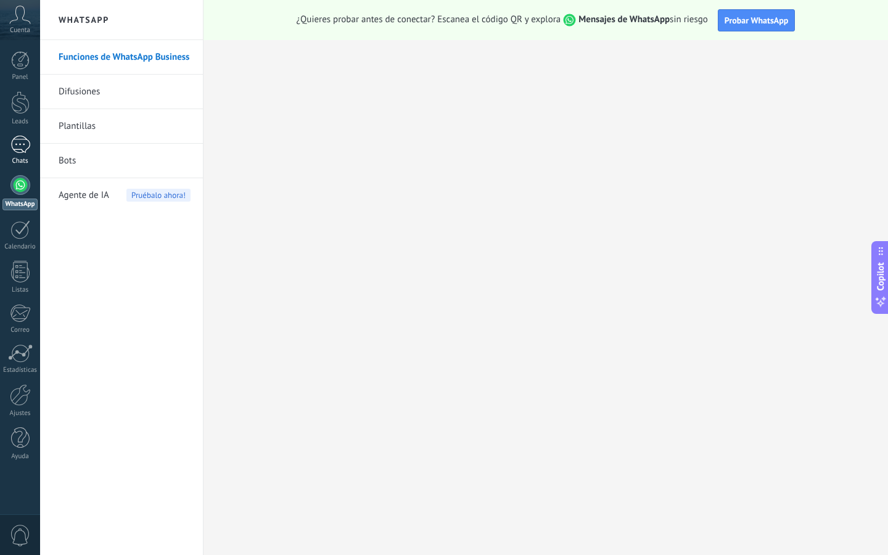
click at [25, 140] on div at bounding box center [20, 145] width 20 height 18
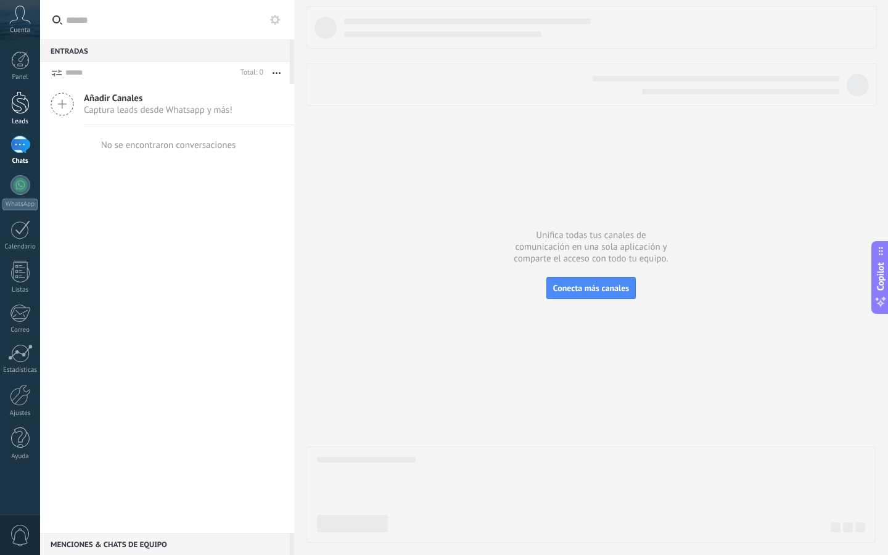
click at [14, 106] on div at bounding box center [20, 102] width 19 height 23
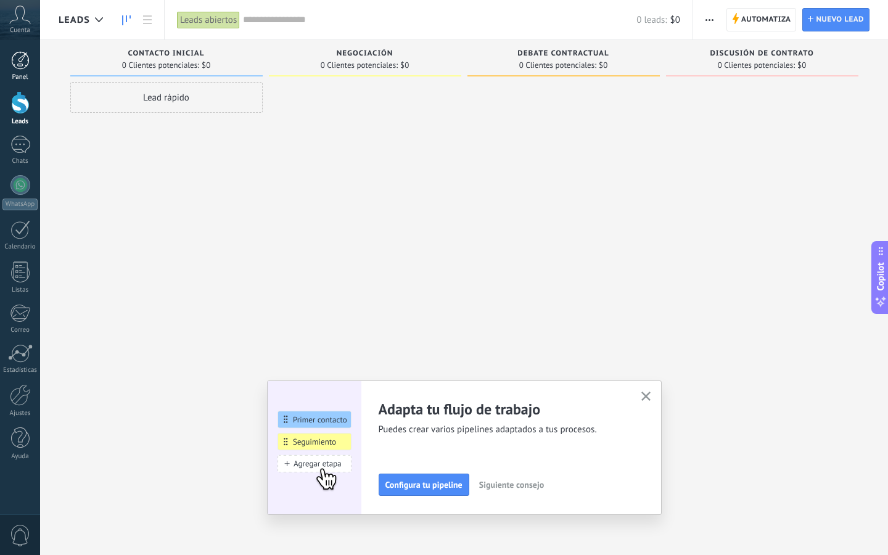
click at [20, 71] on link "Panel" at bounding box center [20, 66] width 40 height 30
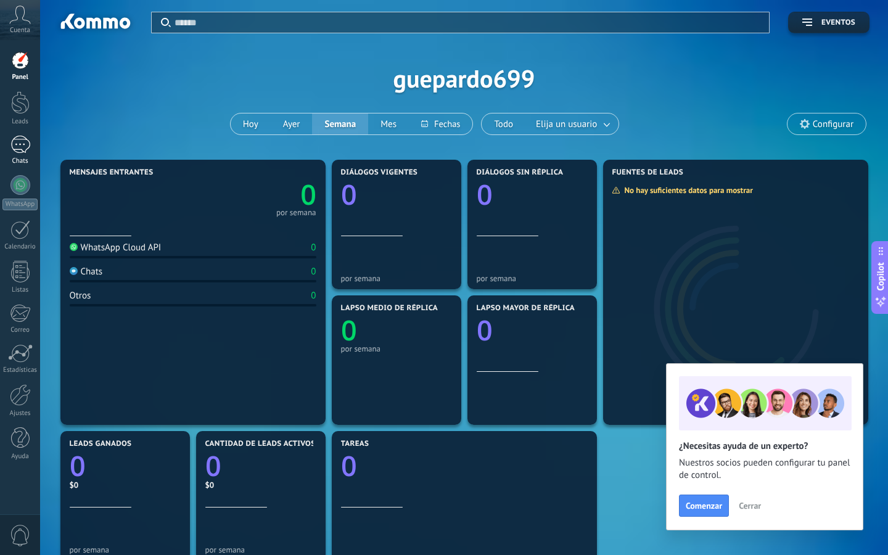
click at [17, 151] on div at bounding box center [20, 145] width 20 height 18
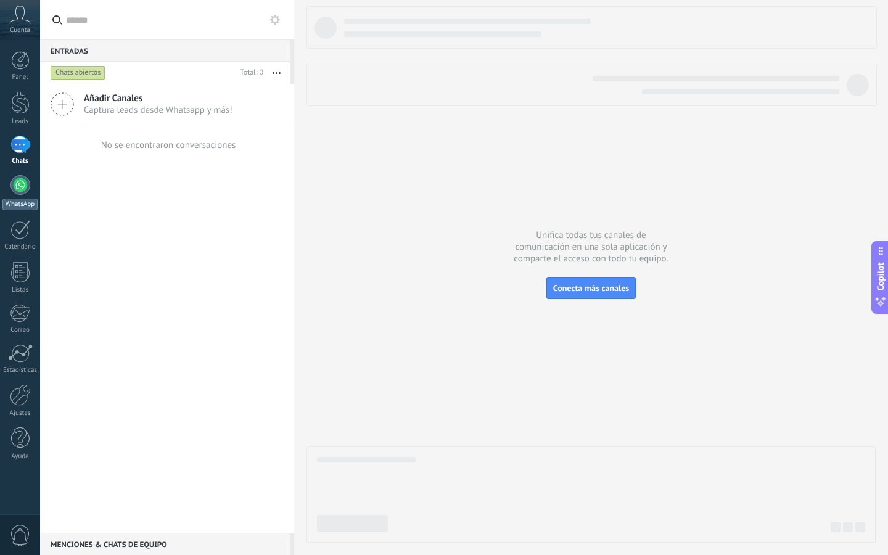
click at [17, 192] on div at bounding box center [20, 185] width 20 height 20
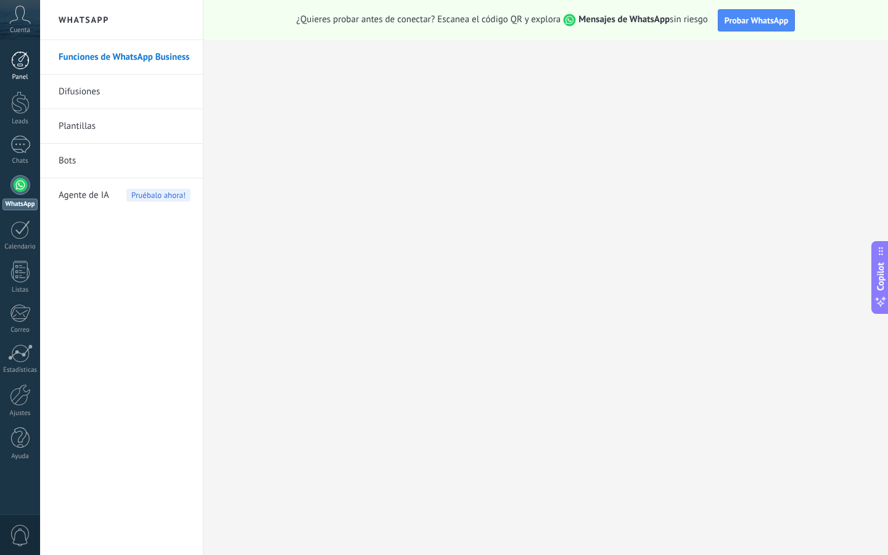
click at [25, 58] on div at bounding box center [20, 60] width 19 height 19
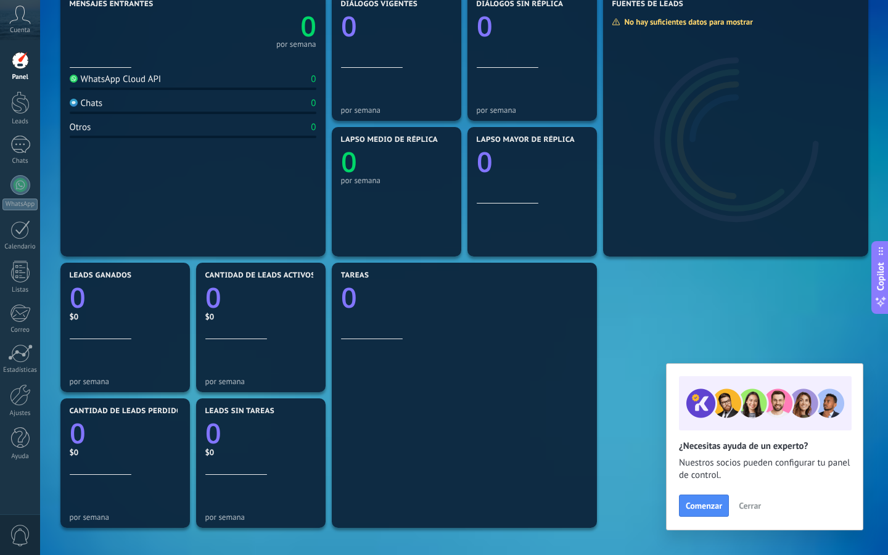
scroll to position [167, 0]
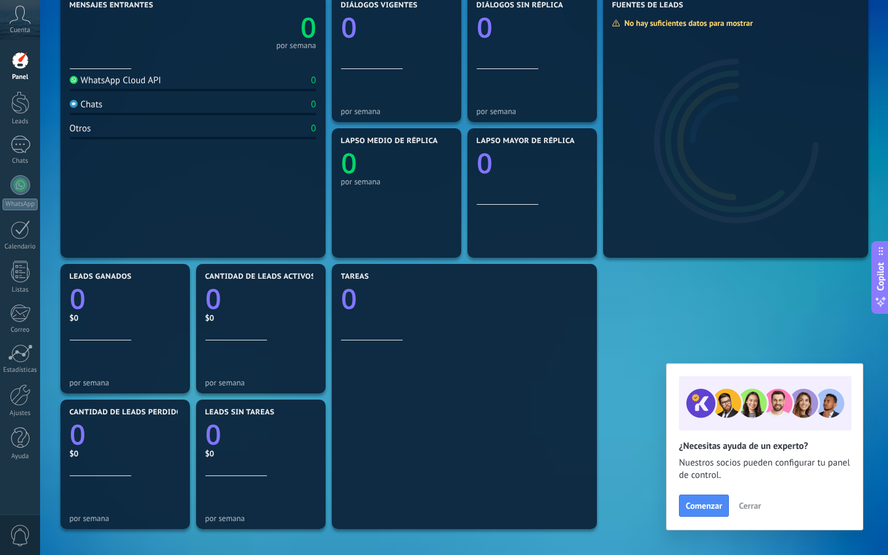
click at [745, 503] on span "Cerrar" at bounding box center [750, 506] width 22 height 9
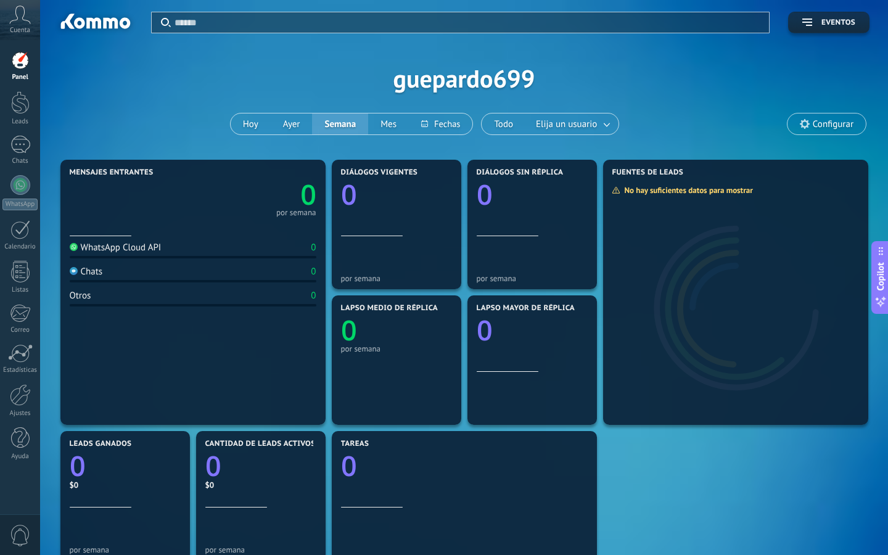
scroll to position [0, 0]
click at [818, 119] on span "Configurar" at bounding box center [833, 124] width 41 height 10
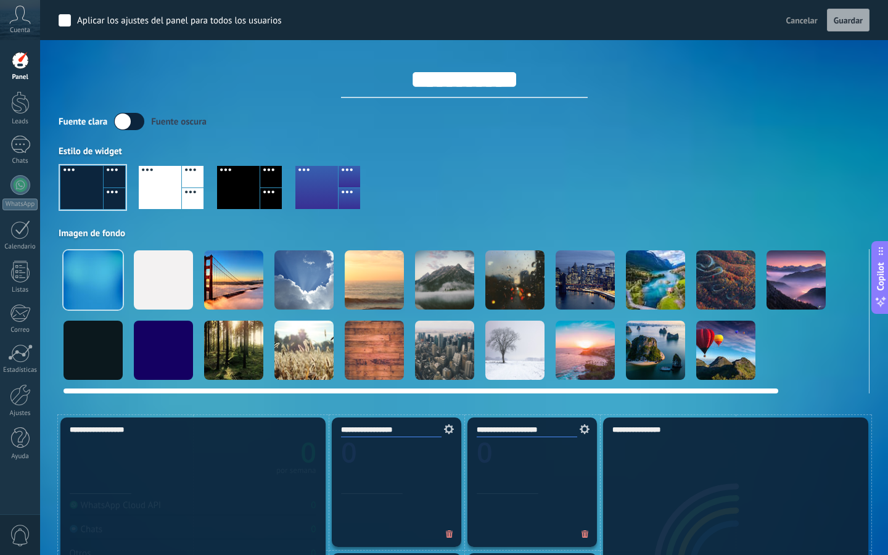
click at [378, 284] on div at bounding box center [374, 279] width 59 height 59
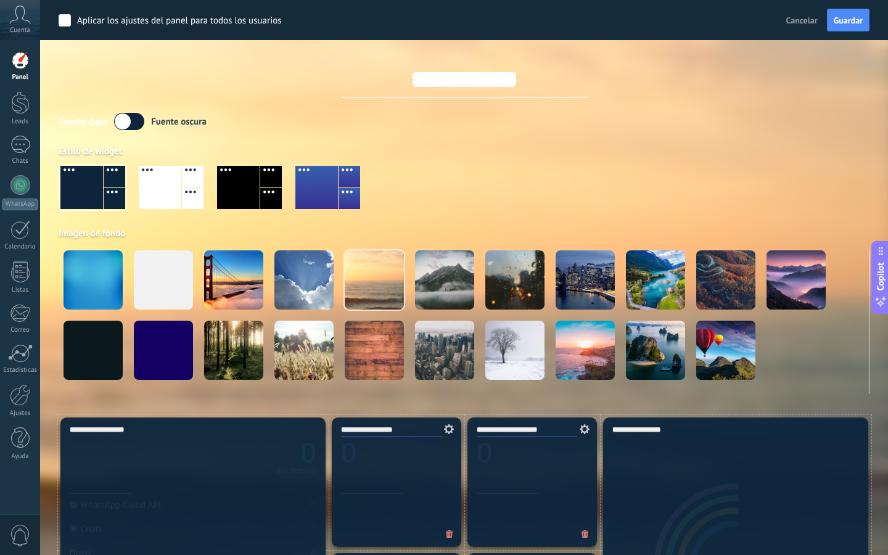
click at [798, 153] on div "Estilo de widget" at bounding box center [464, 152] width 811 height 12
click at [844, 71] on div "**********" at bounding box center [464, 69] width 811 height 58
click at [137, 126] on label at bounding box center [129, 121] width 30 height 17
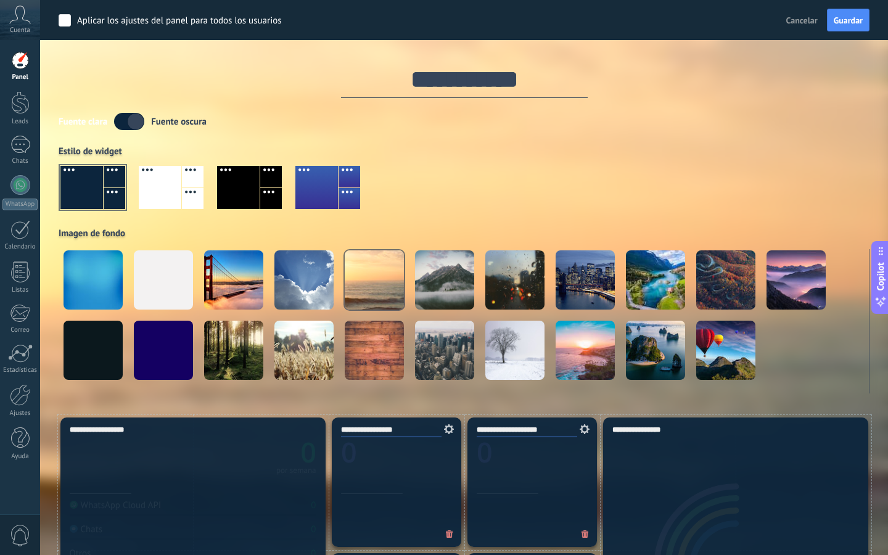
click at [132, 125] on label at bounding box center [129, 121] width 30 height 17
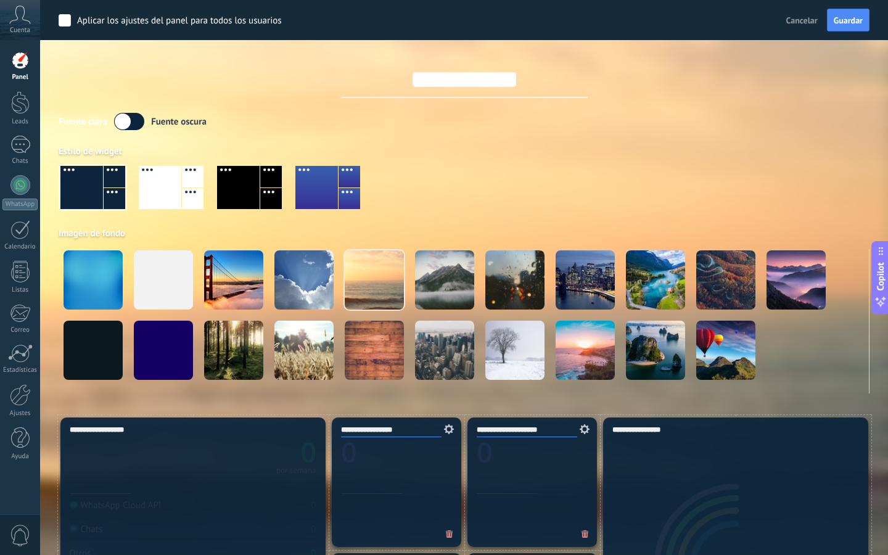
click at [132, 125] on label at bounding box center [129, 121] width 30 height 17
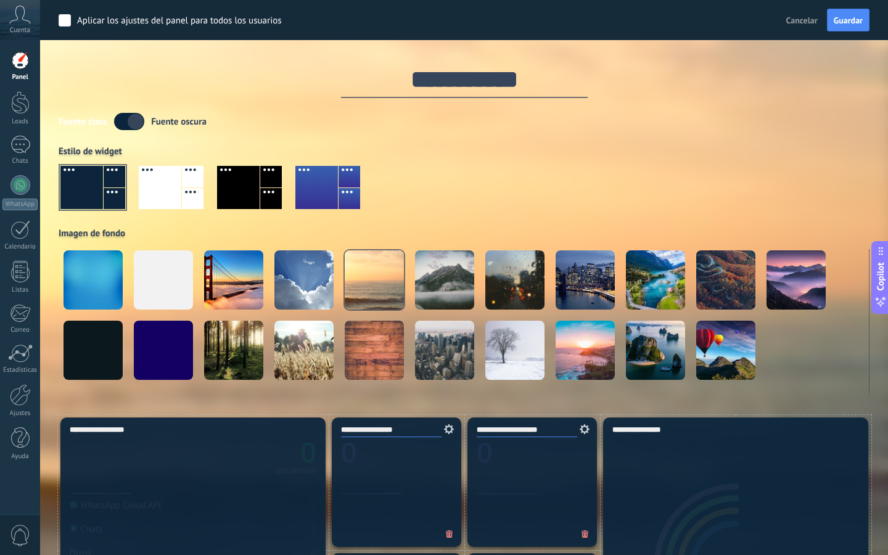
click at [729, 174] on div at bounding box center [464, 192] width 811 height 70
click at [14, 114] on link "Leads" at bounding box center [20, 108] width 40 height 35
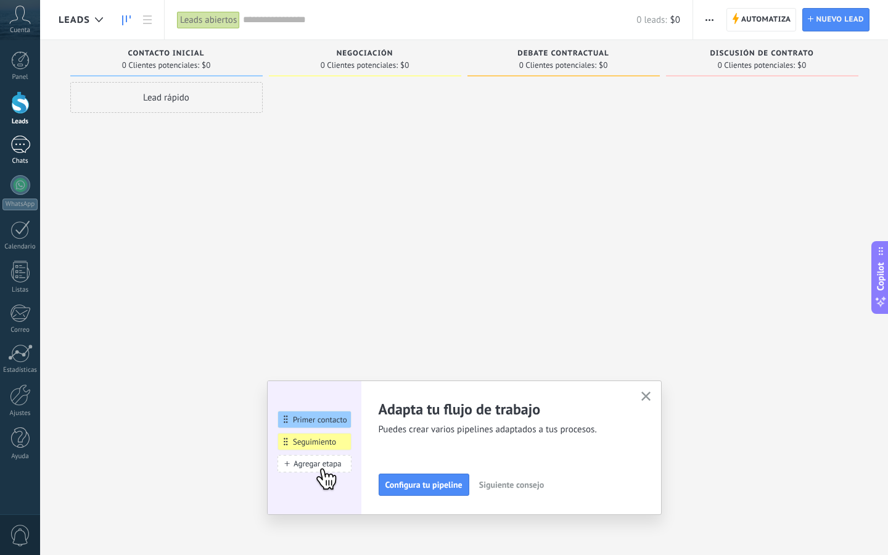
click at [22, 147] on div at bounding box center [20, 145] width 20 height 18
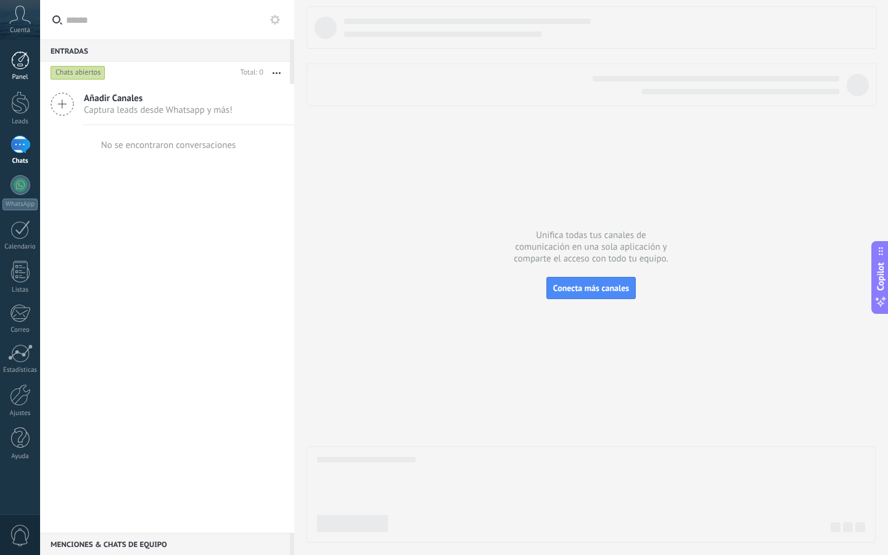
click at [18, 57] on div at bounding box center [20, 60] width 19 height 19
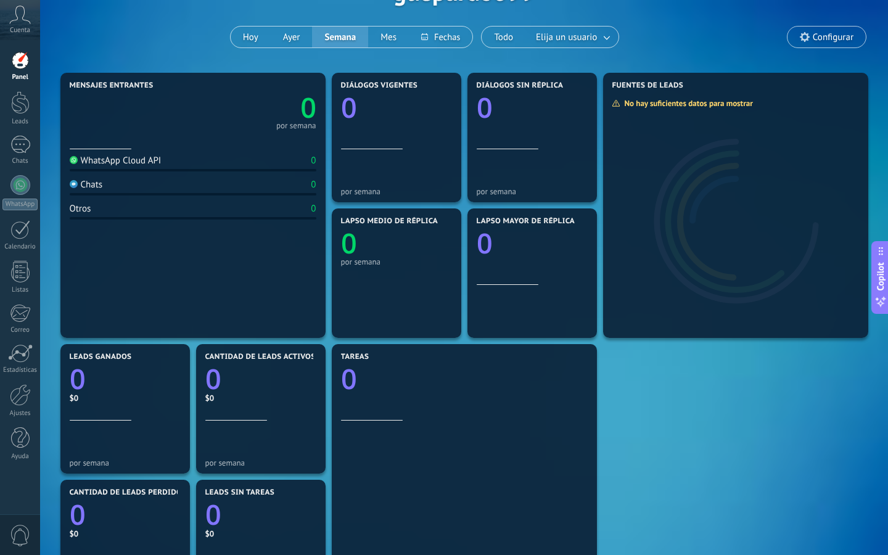
scroll to position [75, 0]
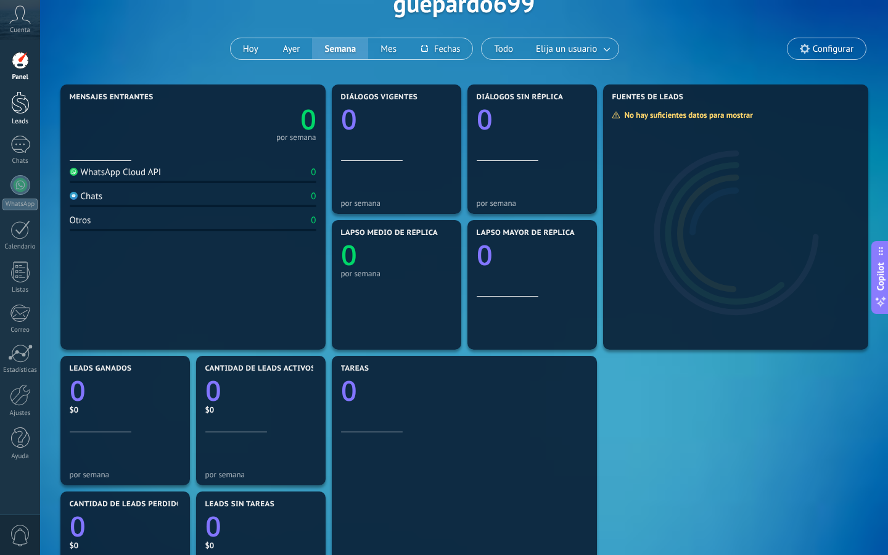
click at [21, 105] on div at bounding box center [20, 102] width 19 height 23
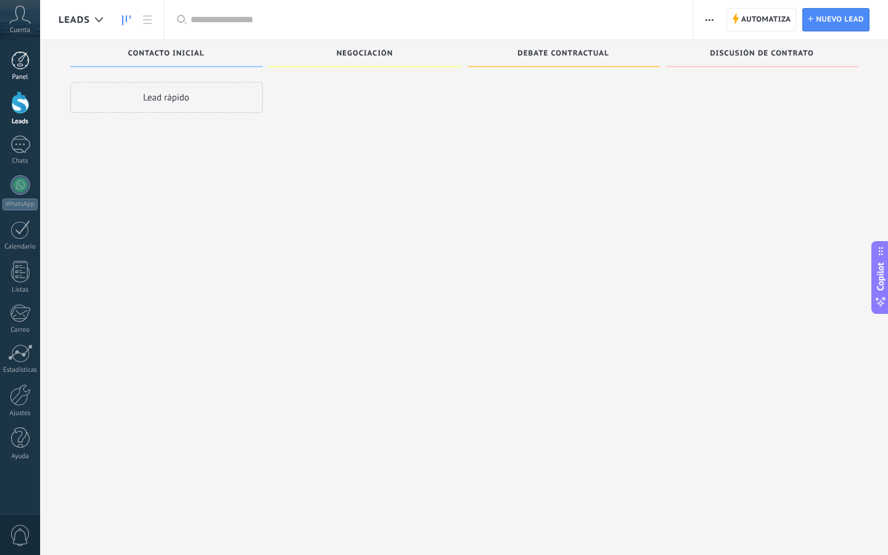
click at [25, 56] on div at bounding box center [20, 60] width 19 height 19
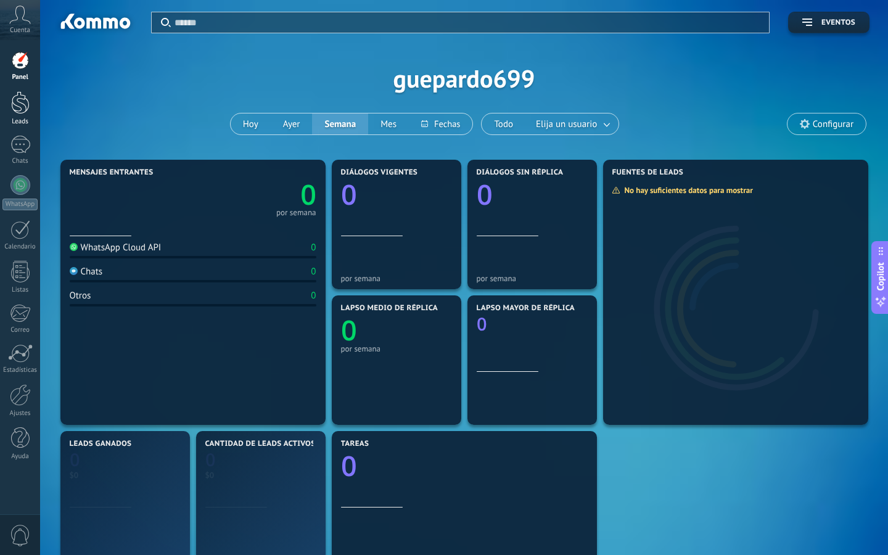
click at [18, 120] on div "Leads" at bounding box center [20, 122] width 36 height 8
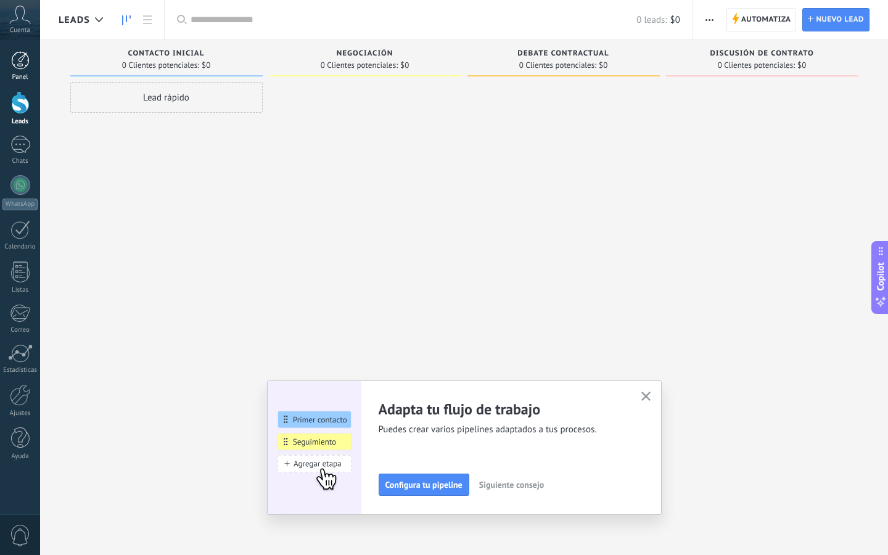
click at [24, 60] on div at bounding box center [20, 60] width 19 height 19
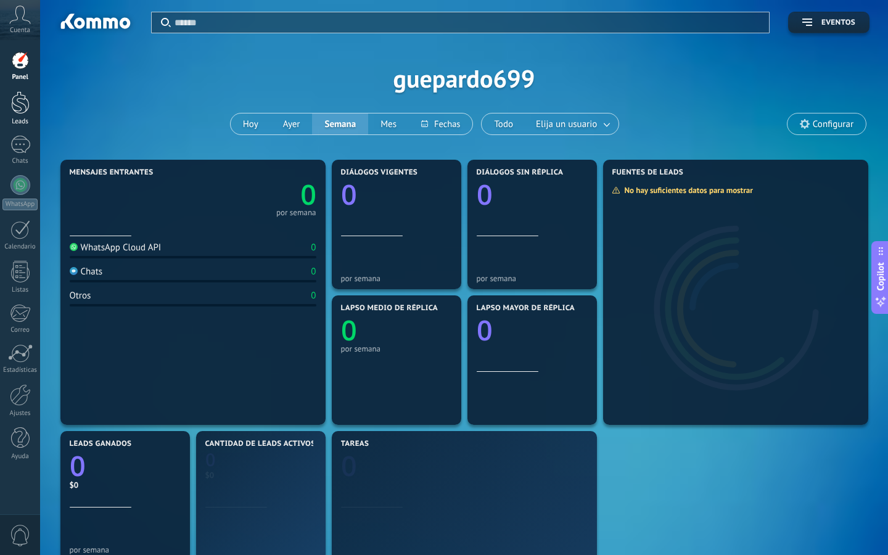
click at [22, 111] on div at bounding box center [20, 102] width 19 height 23
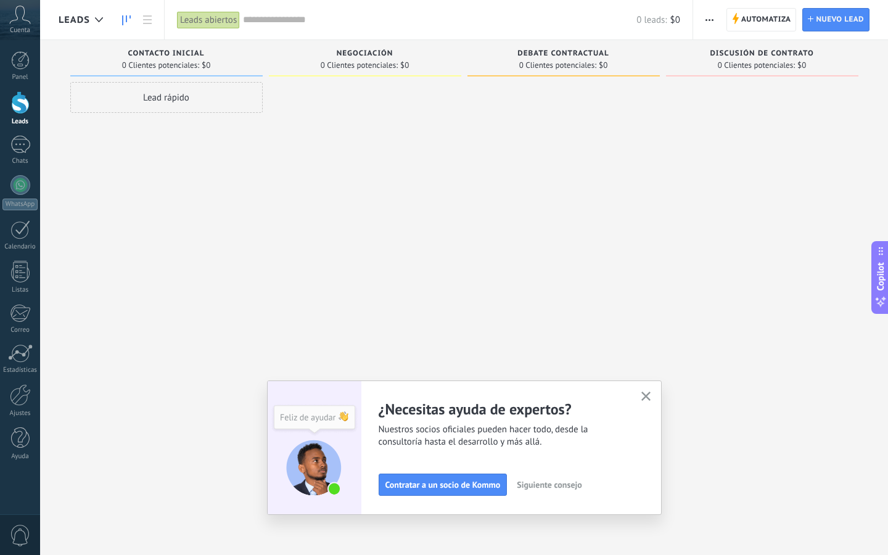
click at [648, 397] on icon "button" at bounding box center [646, 396] width 9 height 9
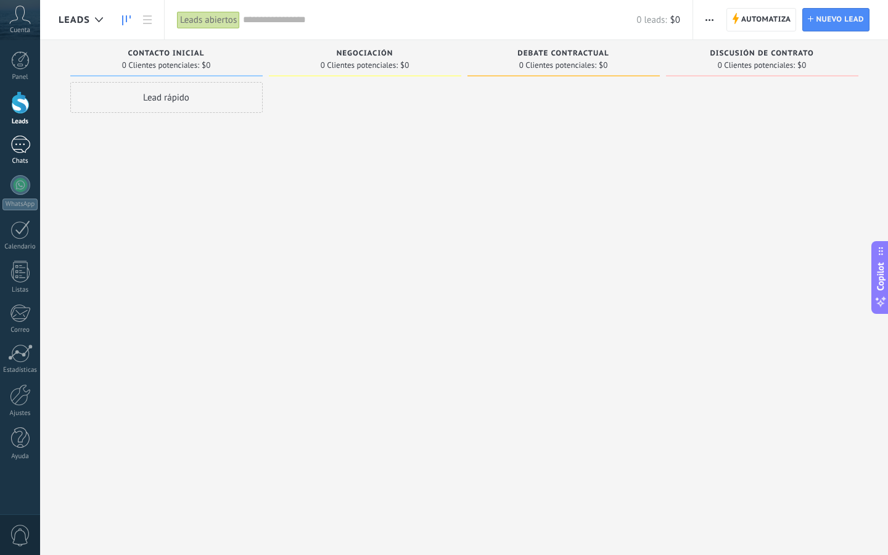
click at [25, 153] on div at bounding box center [20, 145] width 20 height 18
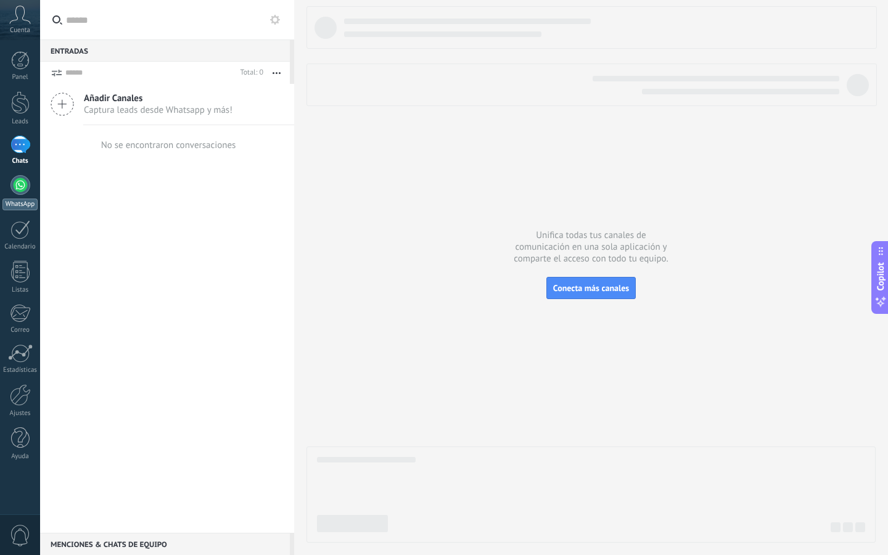
click at [25, 203] on div "WhatsApp" at bounding box center [19, 205] width 35 height 12
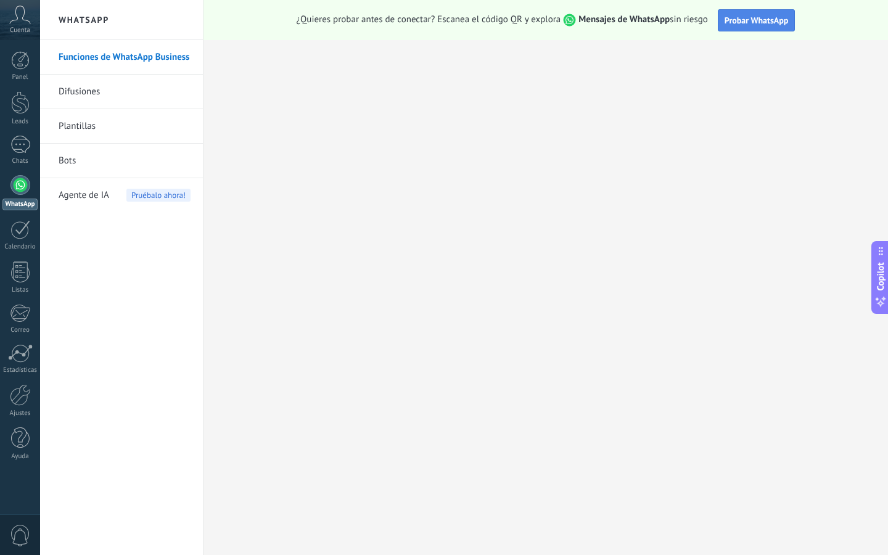
click at [738, 20] on span "Probar WhatsApp" at bounding box center [757, 20] width 64 height 11
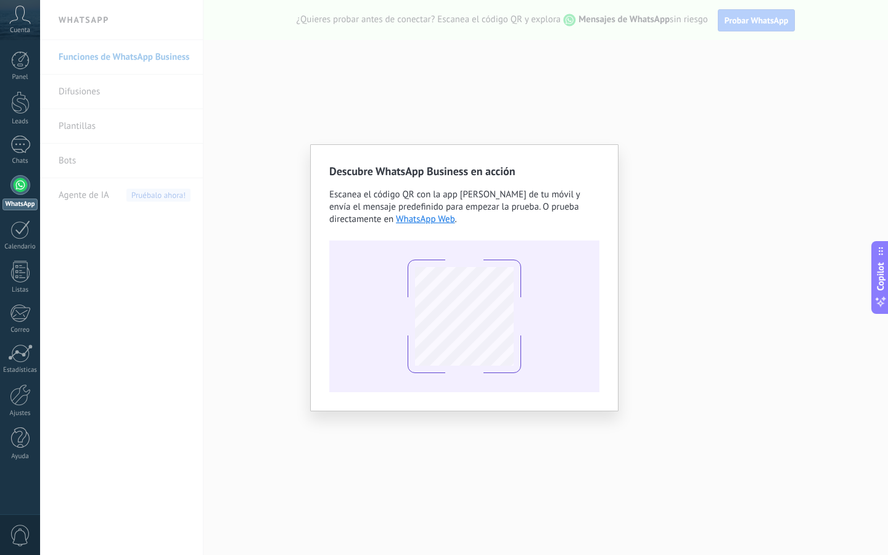
click at [633, 159] on div "Descubre WhatsApp Business en acción Escanea el código QR con la app [PERSON_NA…" at bounding box center [464, 277] width 848 height 555
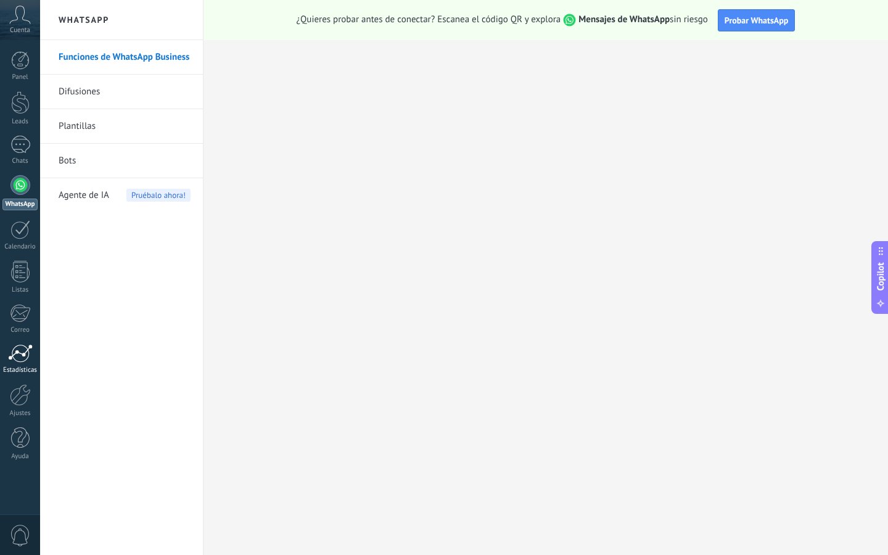
click at [15, 353] on div at bounding box center [20, 353] width 25 height 19
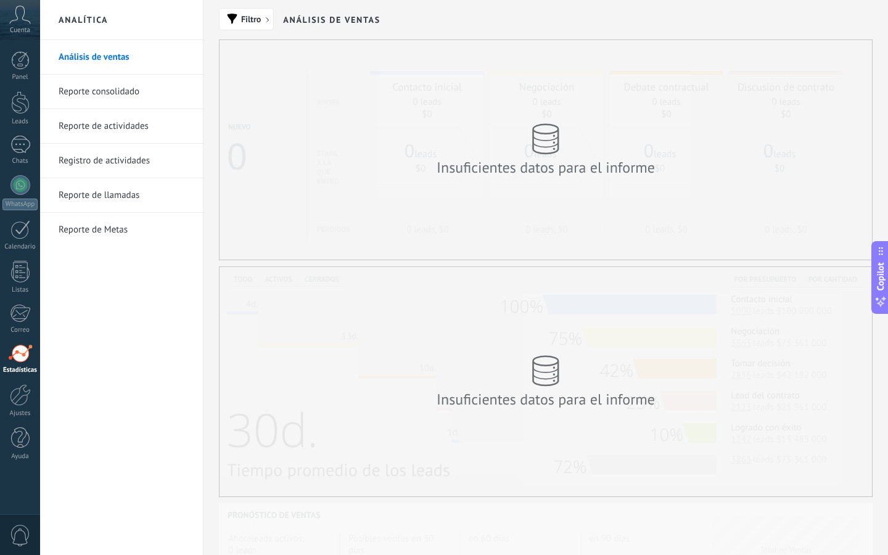
click at [388, 223] on div "Insuficientes datos para el informe" at bounding box center [546, 150] width 653 height 220
click at [410, 329] on div "Insuficientes datos para el informe" at bounding box center [546, 381] width 653 height 229
click at [30, 392] on div at bounding box center [20, 395] width 21 height 22
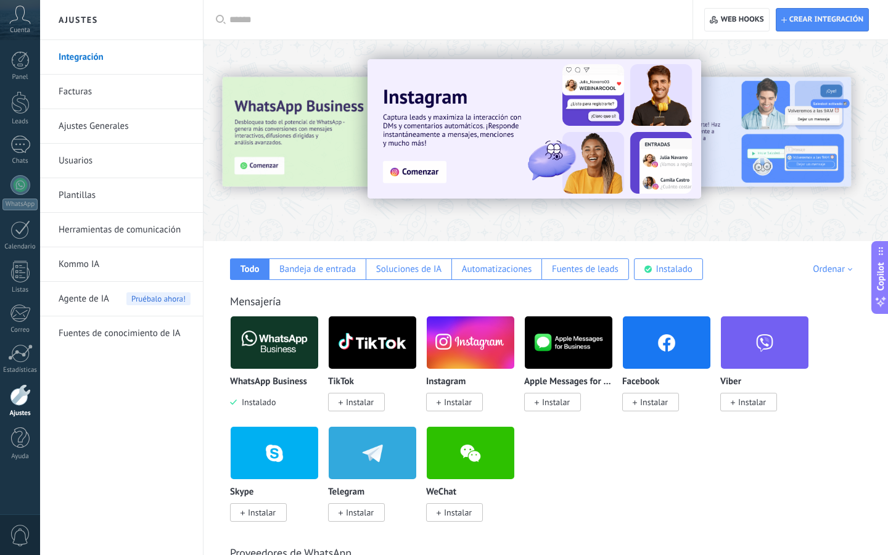
click at [111, 126] on link "Ajustes Generales" at bounding box center [125, 126] width 132 height 35
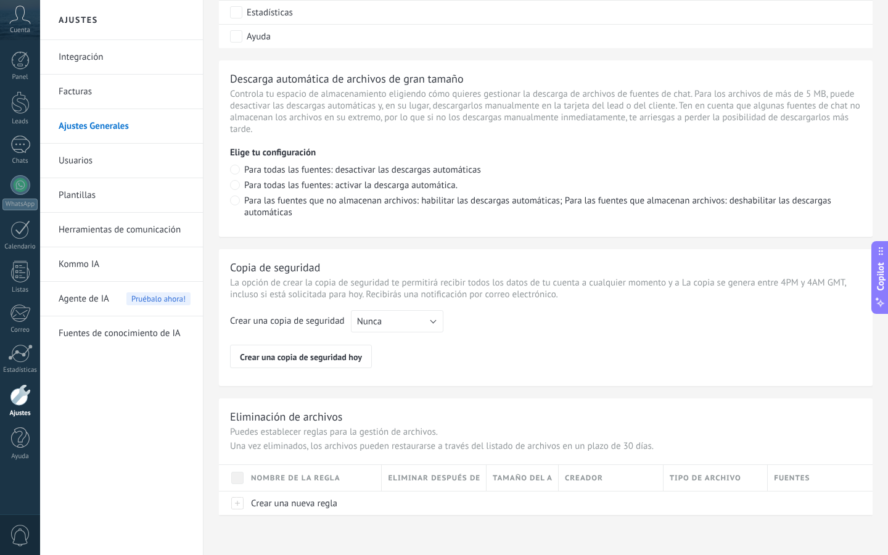
scroll to position [827, 0]
click at [423, 314] on button "Nunca" at bounding box center [397, 321] width 93 height 22
click at [418, 347] on span "Cada semana" at bounding box center [392, 343] width 96 height 12
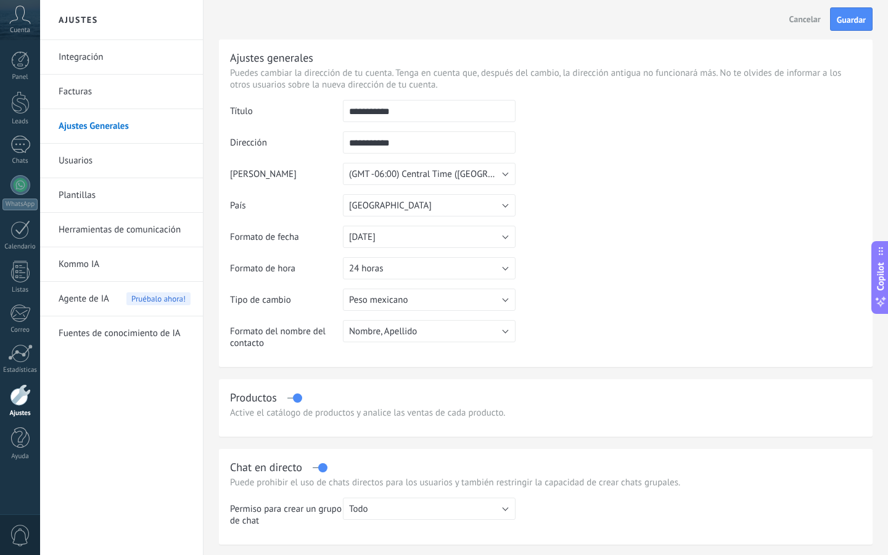
scroll to position [0, 0]
click at [420, 120] on input "**********" at bounding box center [429, 111] width 173 height 22
type input "*"
type input "*********"
type input "*"
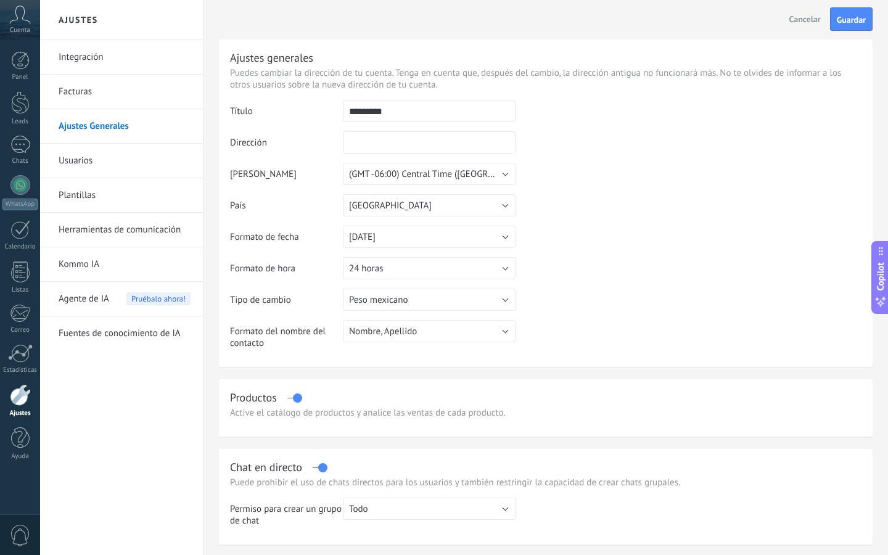
type input "*"
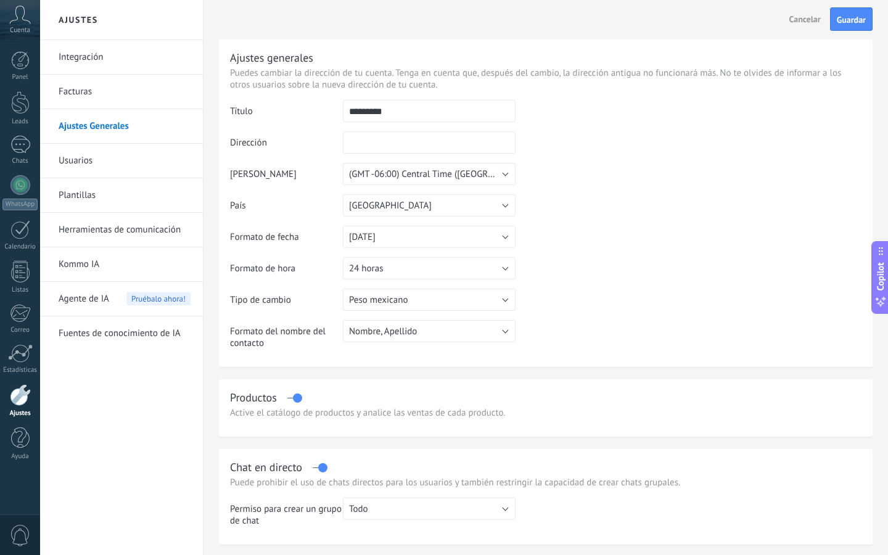
type input "*"
type input "*******"
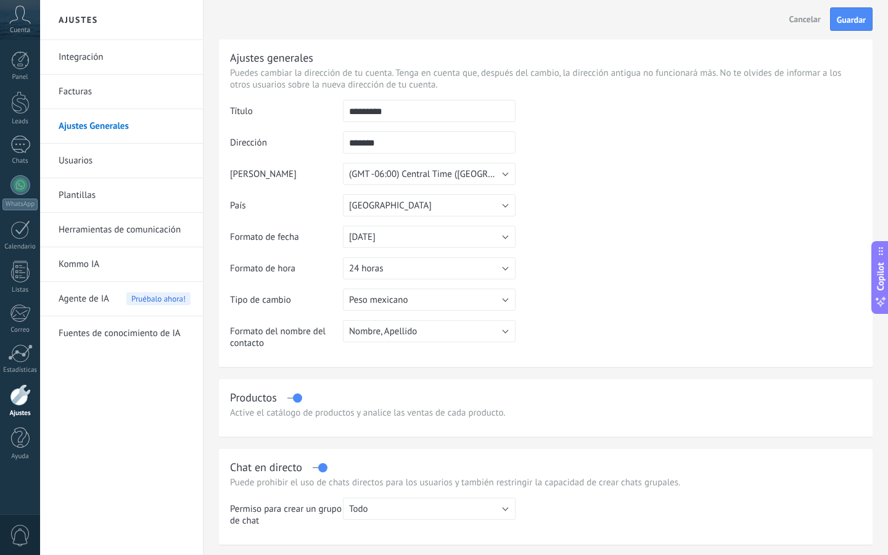
click at [600, 184] on td at bounding box center [689, 163] width 346 height 126
click at [848, 23] on span "Guardar" at bounding box center [851, 19] width 29 height 9
